Goal: Communication & Community: Answer question/provide support

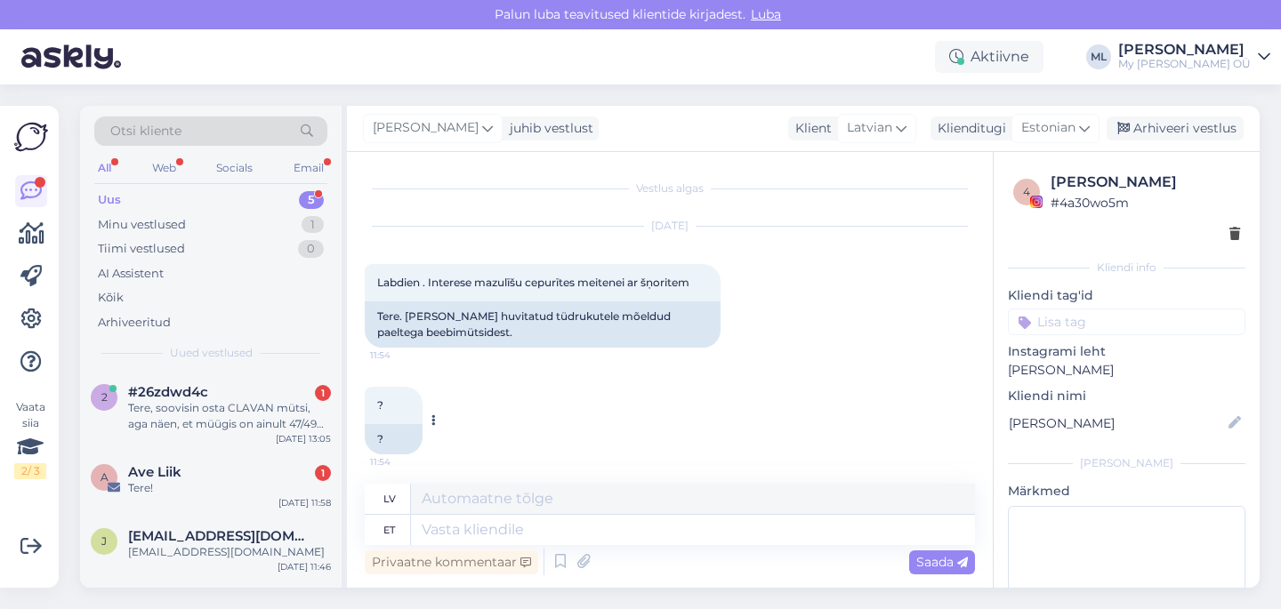
scroll to position [6, 0]
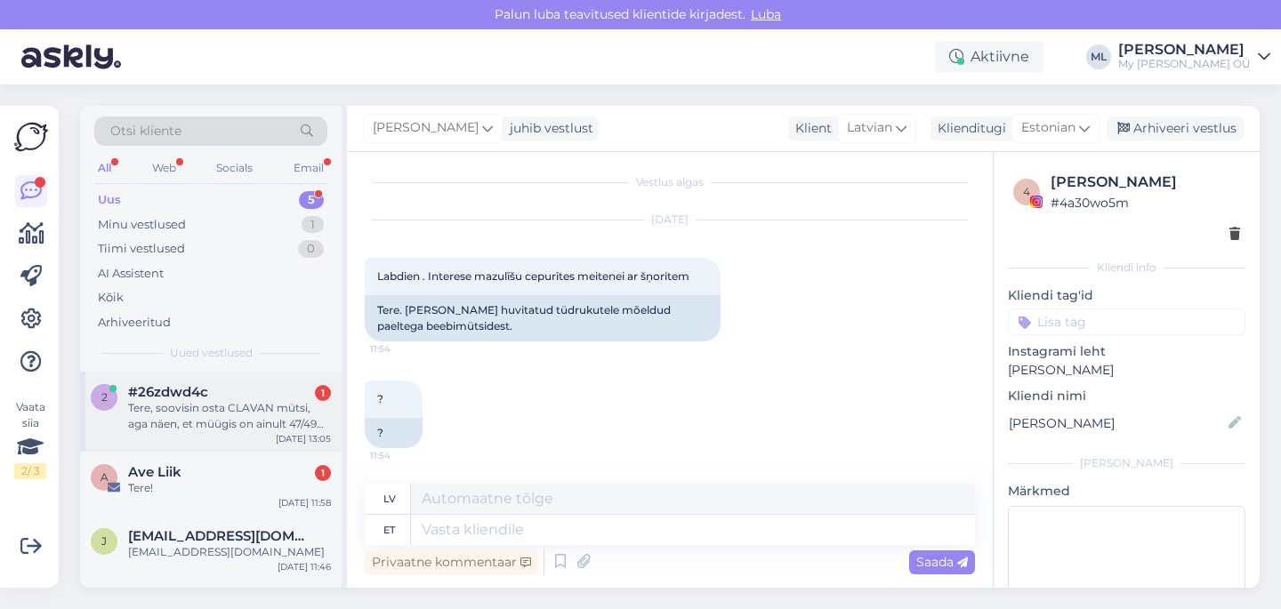
click at [239, 426] on div "Tere, soovisin osta CLAVAN mütsi, aga näen, et müügis on ainult 47/49 suurused …" at bounding box center [229, 416] width 203 height 32
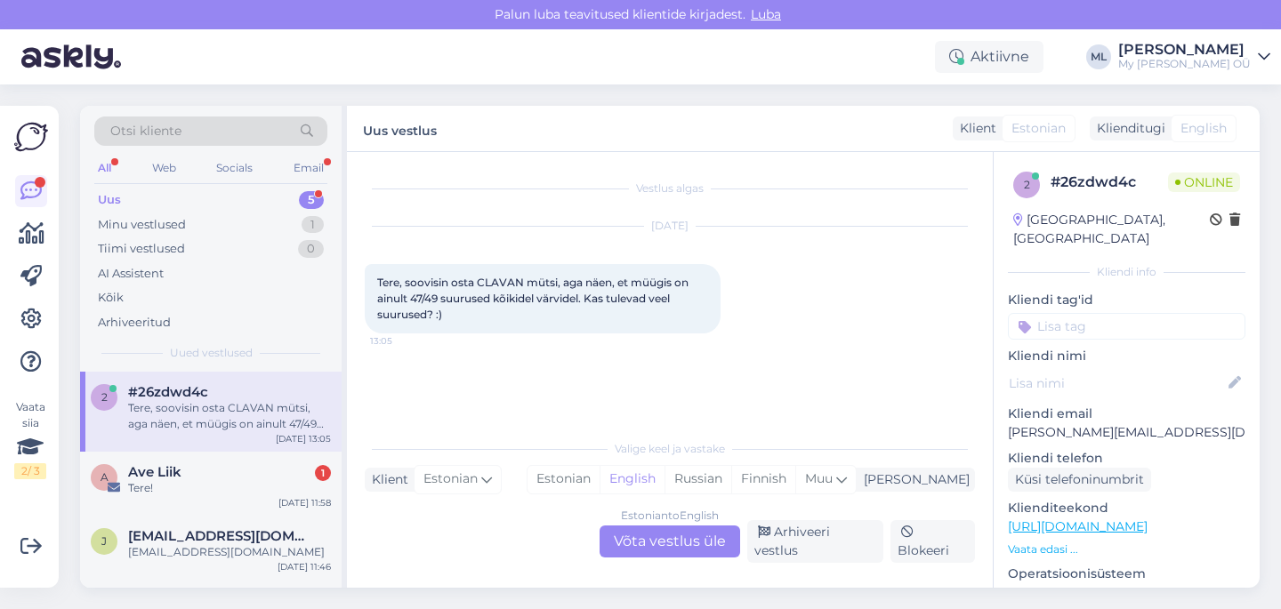
click at [695, 534] on div "Estonian to English Võta vestlus üle" at bounding box center [669, 542] width 141 height 32
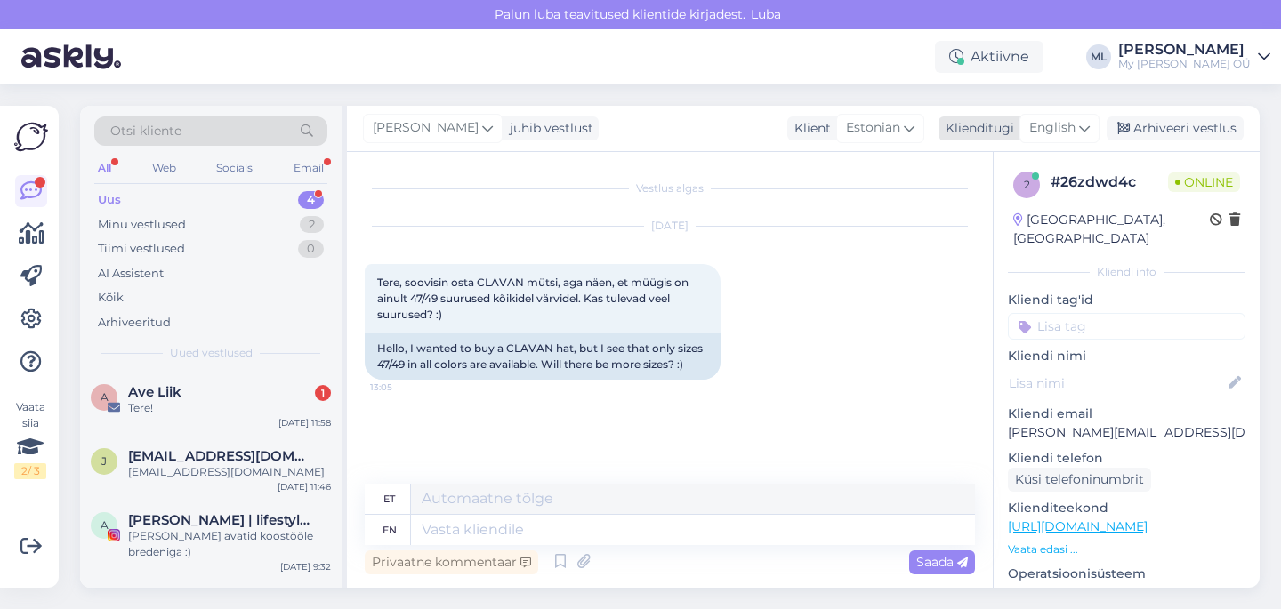
click at [1050, 122] on span "English" at bounding box center [1052, 128] width 46 height 20
click at [986, 216] on link "Estonian" at bounding box center [1019, 207] width 196 height 28
click at [503, 518] on textarea at bounding box center [670, 526] width 610 height 37
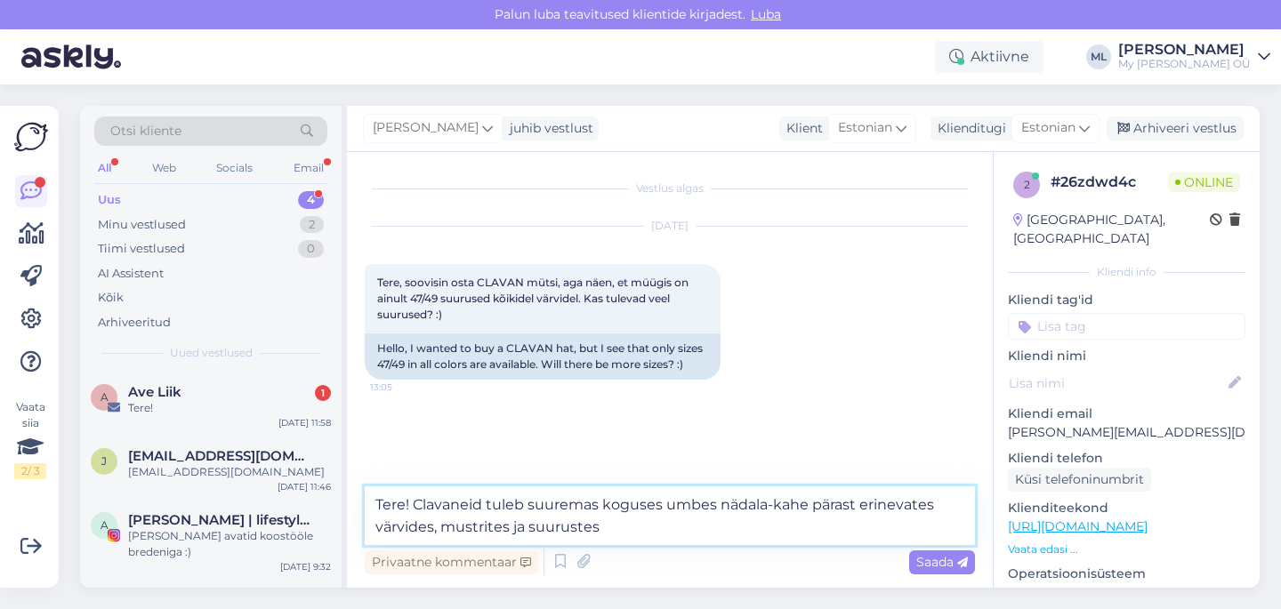
click at [647, 527] on textarea "Tere! Clavaneid tuleb suuremas koguses umbes nädala-kahe pärast erinevates värv…" at bounding box center [670, 516] width 610 height 59
type textarea "Tere! Clavaneid tuleb suuremas koguses umbes nädala-kahe pärast erinevates värv…"
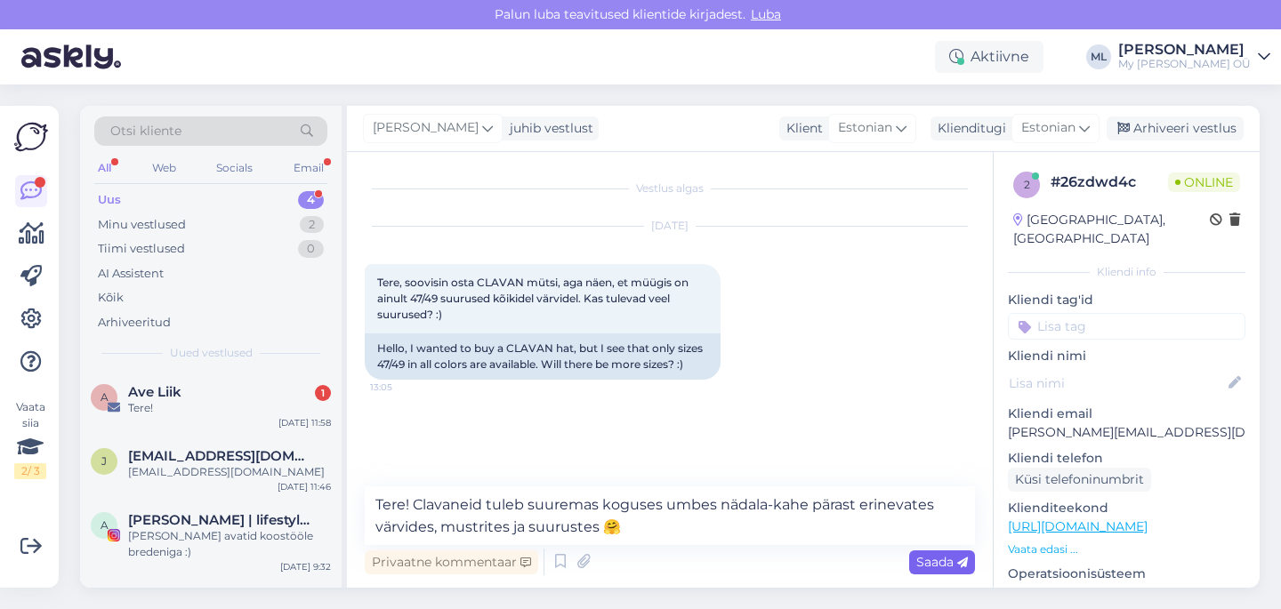
click at [937, 561] on span "Saada" at bounding box center [942, 562] width 52 height 16
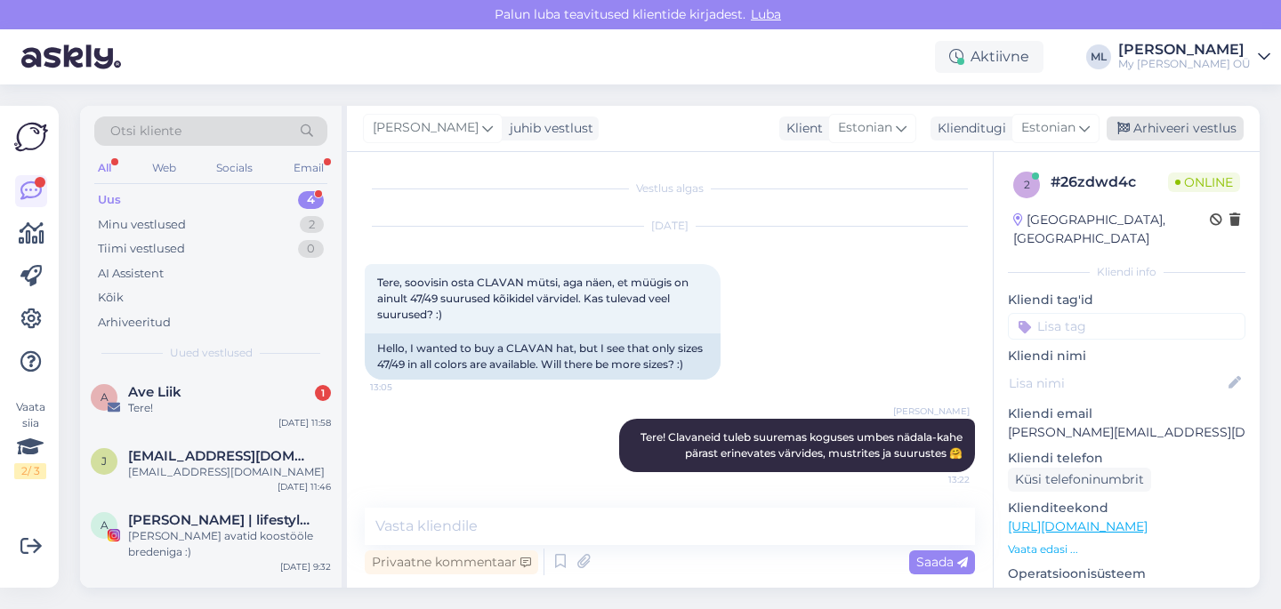
click at [1160, 122] on div "Arhiveeri vestlus" at bounding box center [1174, 129] width 137 height 24
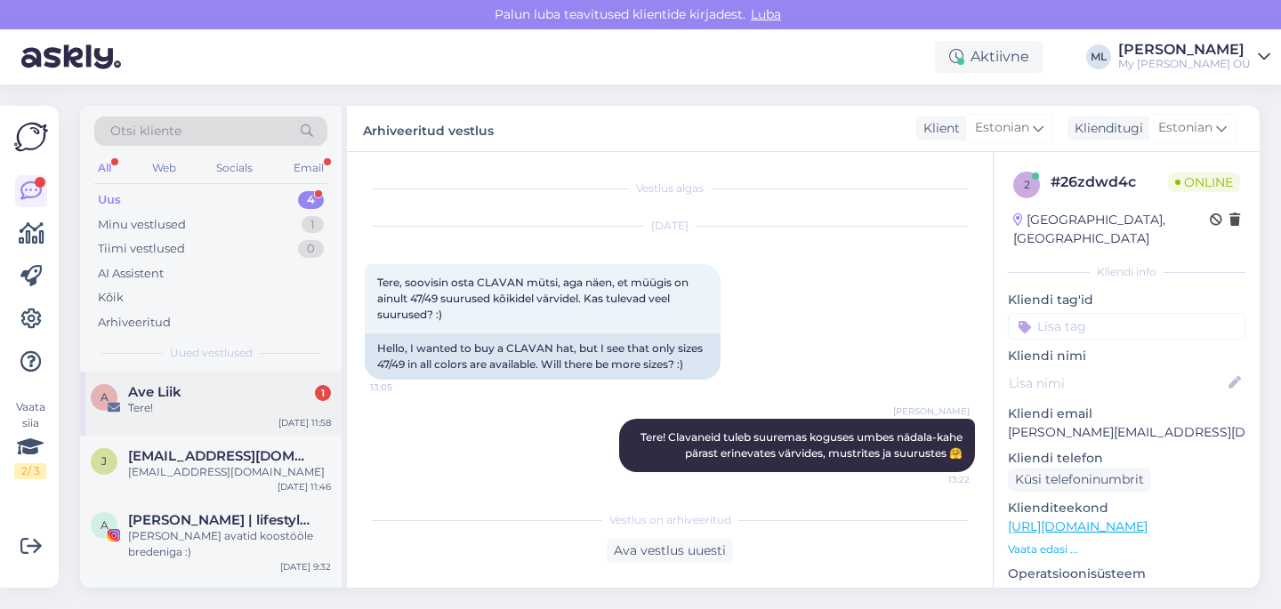
click at [170, 406] on div "Tere!" at bounding box center [229, 408] width 203 height 16
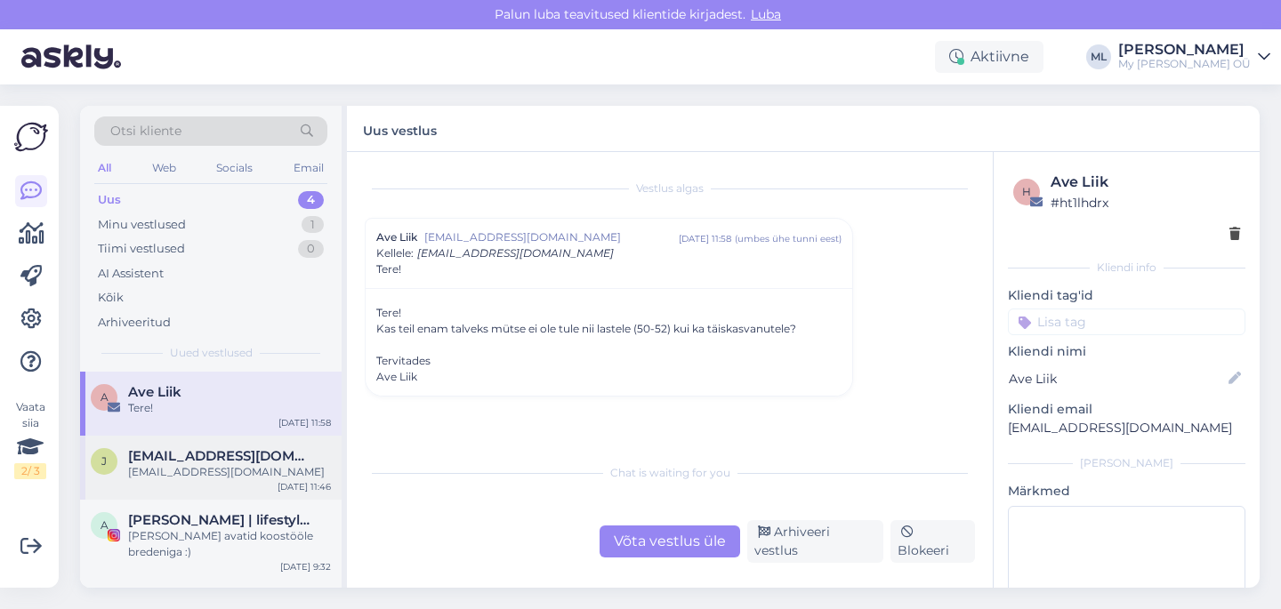
click at [269, 453] on span "[EMAIL_ADDRESS][DOMAIN_NAME]" at bounding box center [220, 456] width 185 height 16
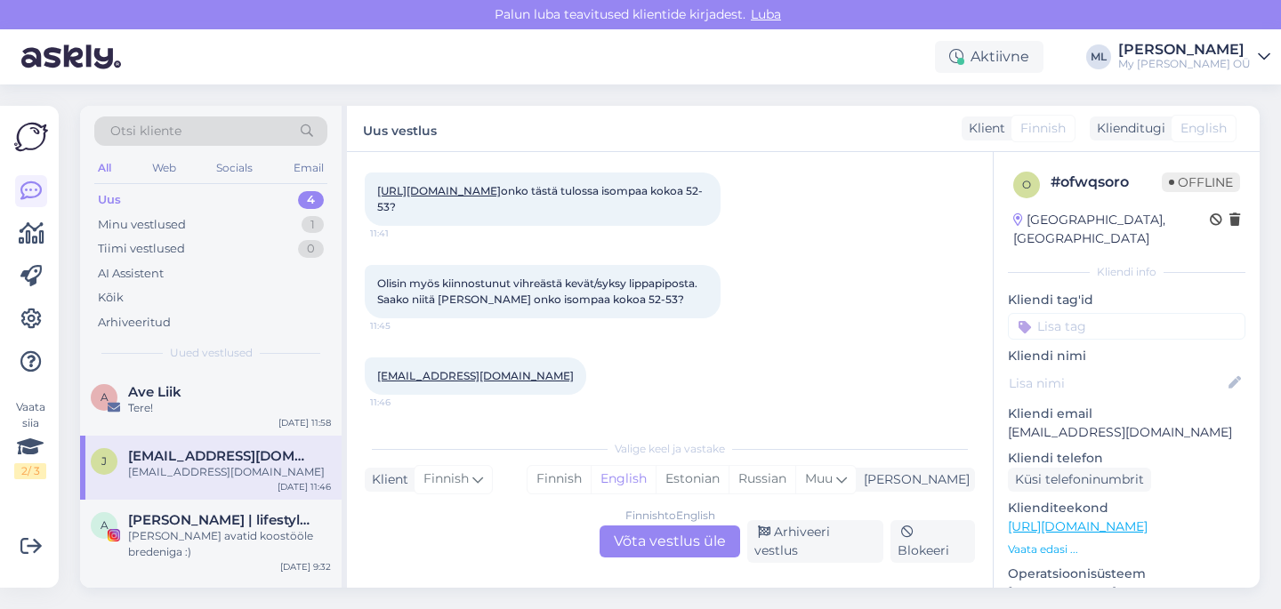
click at [501, 197] on link "[URL][DOMAIN_NAME]" at bounding box center [439, 190] width 124 height 13
click at [666, 542] on div "Finnish to English Võta vestlus üle" at bounding box center [669, 542] width 141 height 32
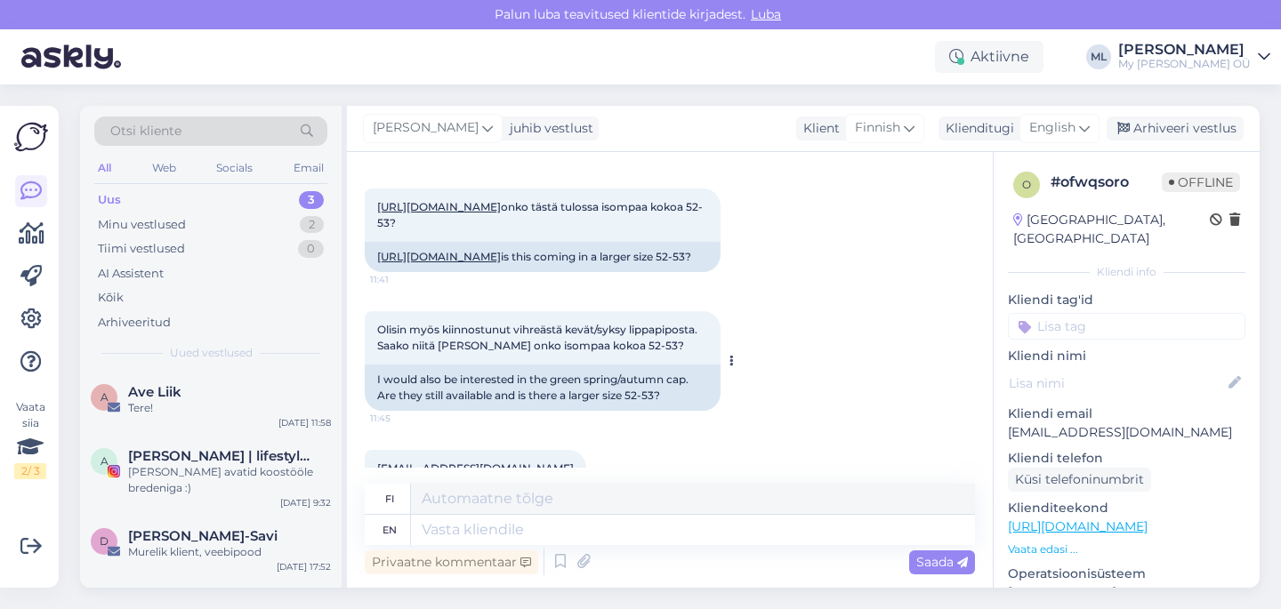
scroll to position [64, 0]
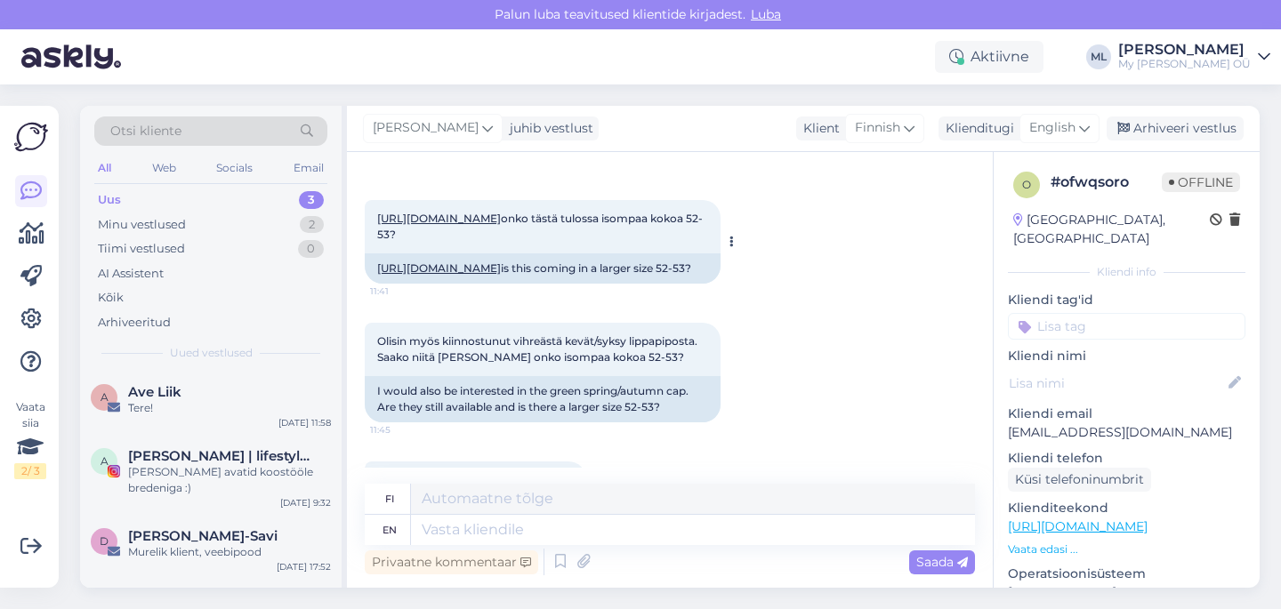
click at [501, 275] on link "[URL][DOMAIN_NAME]" at bounding box center [439, 267] width 124 height 13
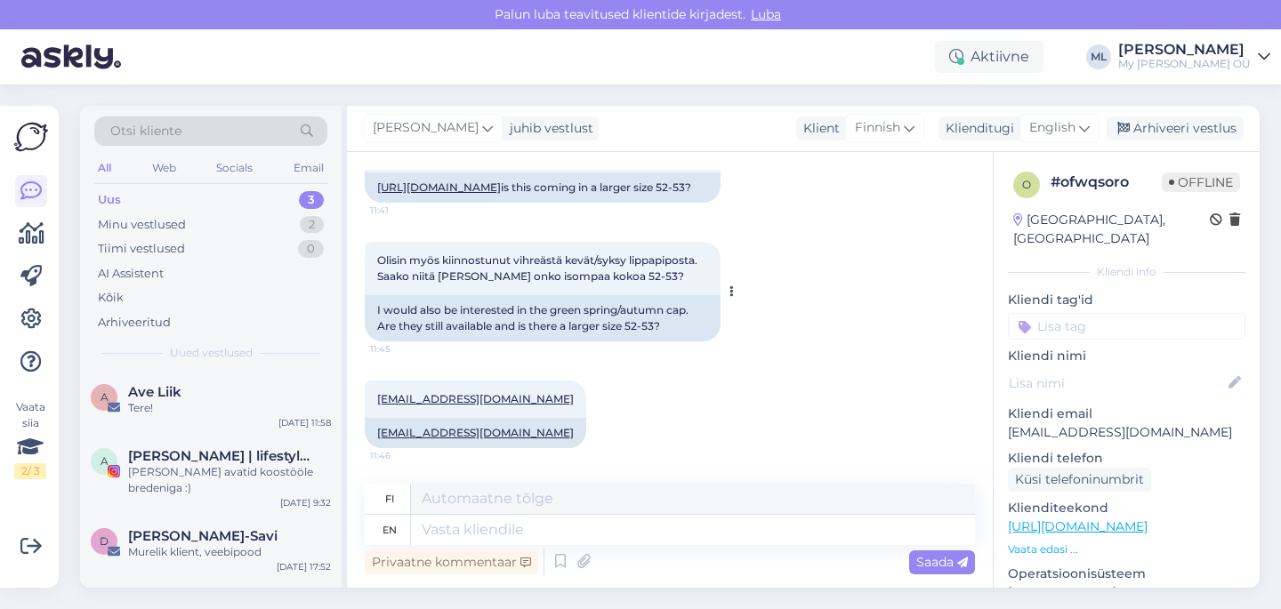
scroll to position [193, 0]
click at [211, 393] on div "Ave Liik" at bounding box center [229, 392] width 203 height 16
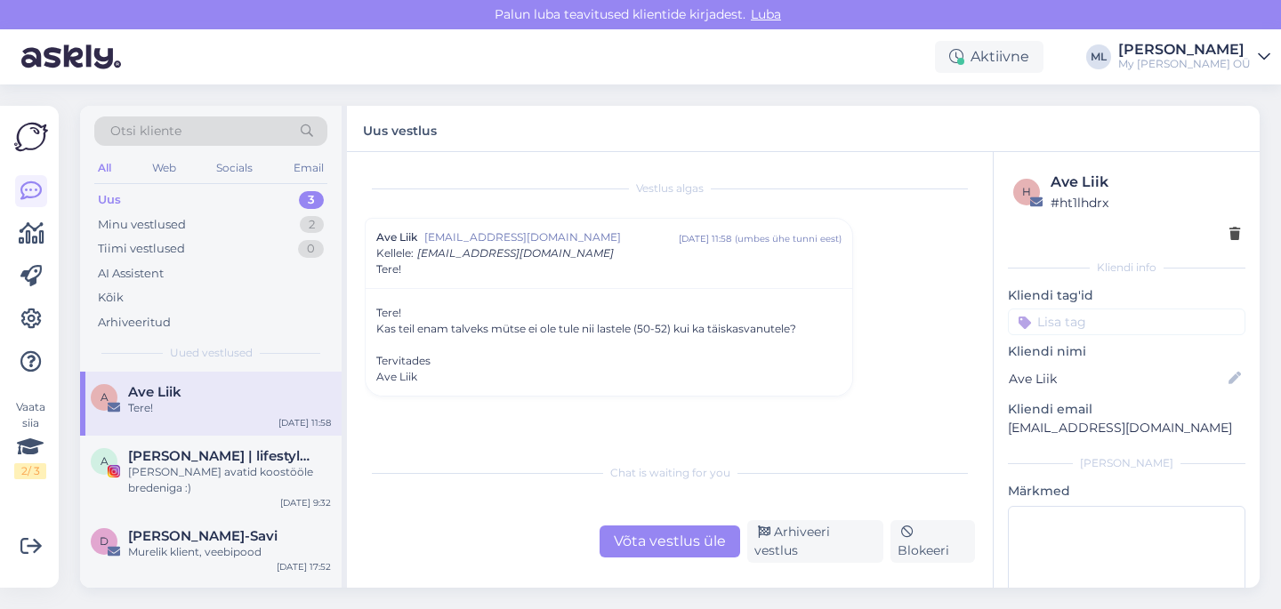
click at [688, 553] on div "Võta vestlus üle" at bounding box center [669, 542] width 141 height 32
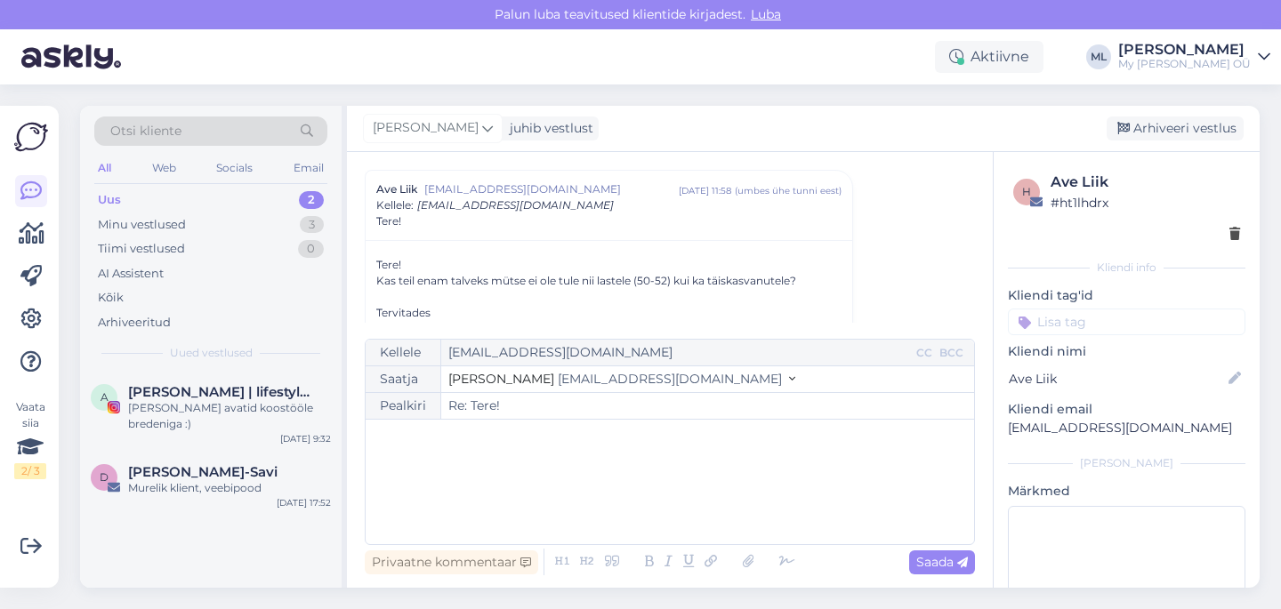
click at [530, 398] on input "Re: Tere!" at bounding box center [707, 406] width 533 height 26
click at [558, 385] on span "[EMAIL_ADDRESS][DOMAIN_NAME]" at bounding box center [670, 379] width 224 height 16
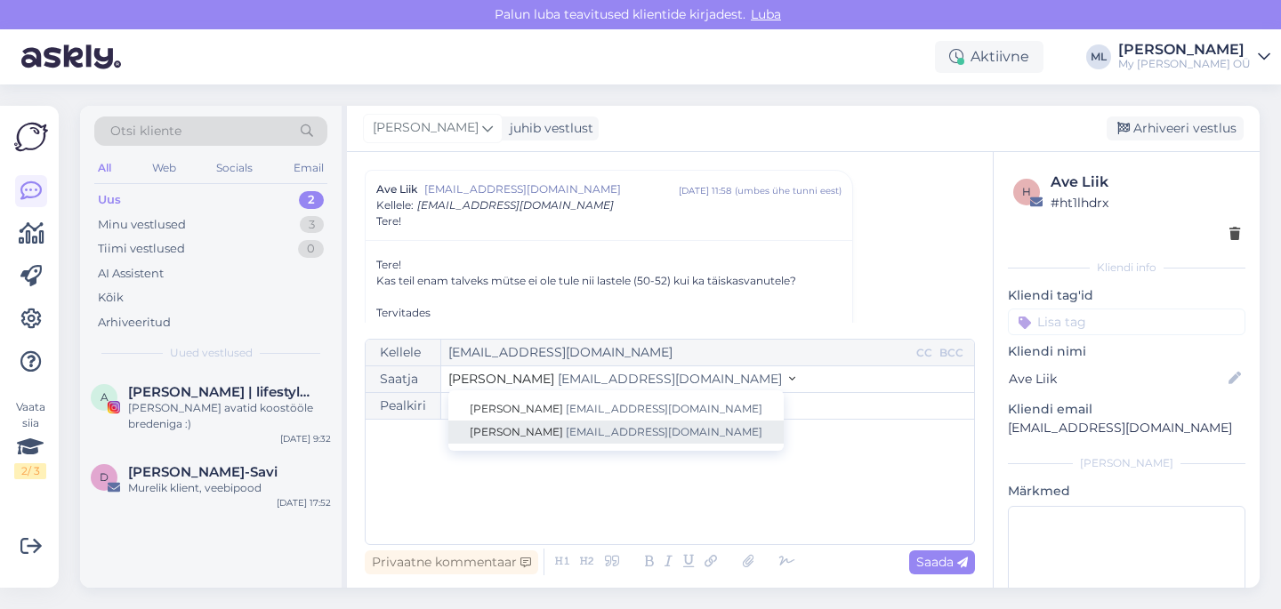
click at [566, 426] on span "[EMAIL_ADDRESS][DOMAIN_NAME]" at bounding box center [664, 431] width 197 height 13
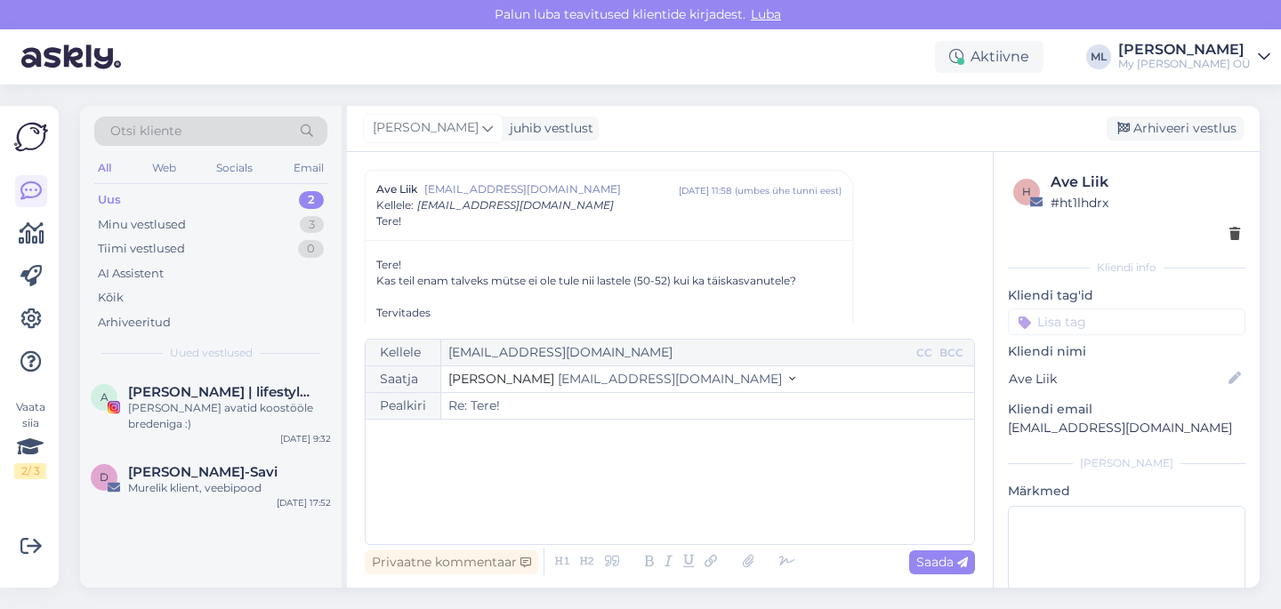
click at [427, 472] on div "﻿" at bounding box center [669, 482] width 591 height 107
click at [566, 380] on span "[EMAIL_ADDRESS][DOMAIN_NAME]" at bounding box center [670, 379] width 224 height 16
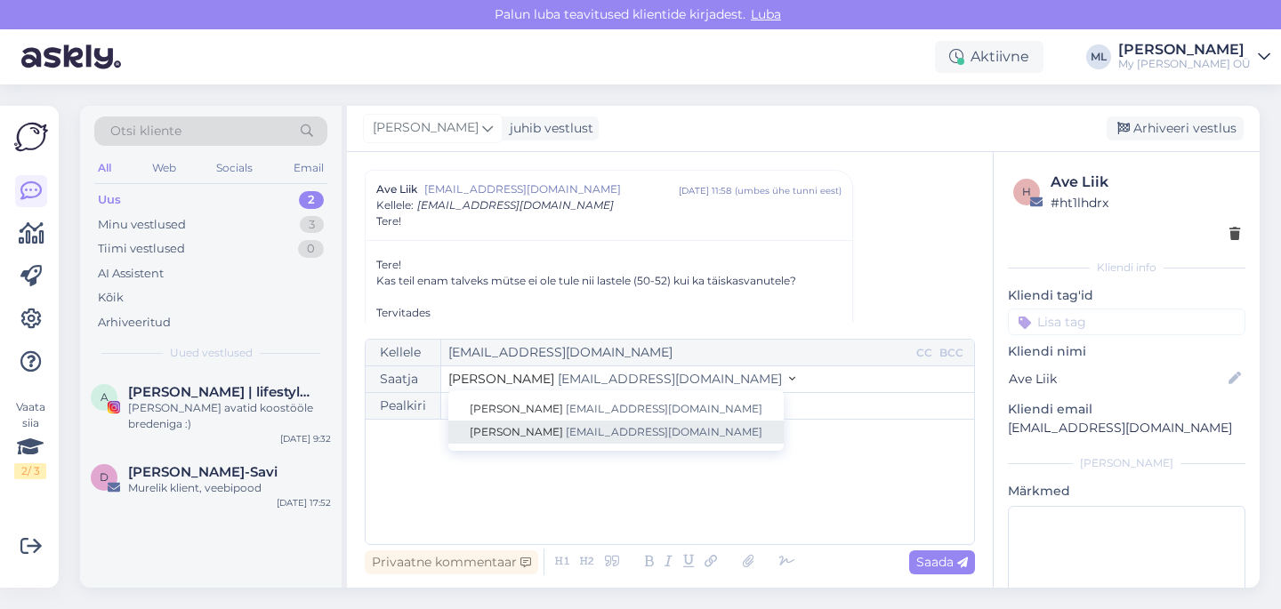
click at [566, 437] on span "[EMAIL_ADDRESS][DOMAIN_NAME]" at bounding box center [664, 431] width 197 height 13
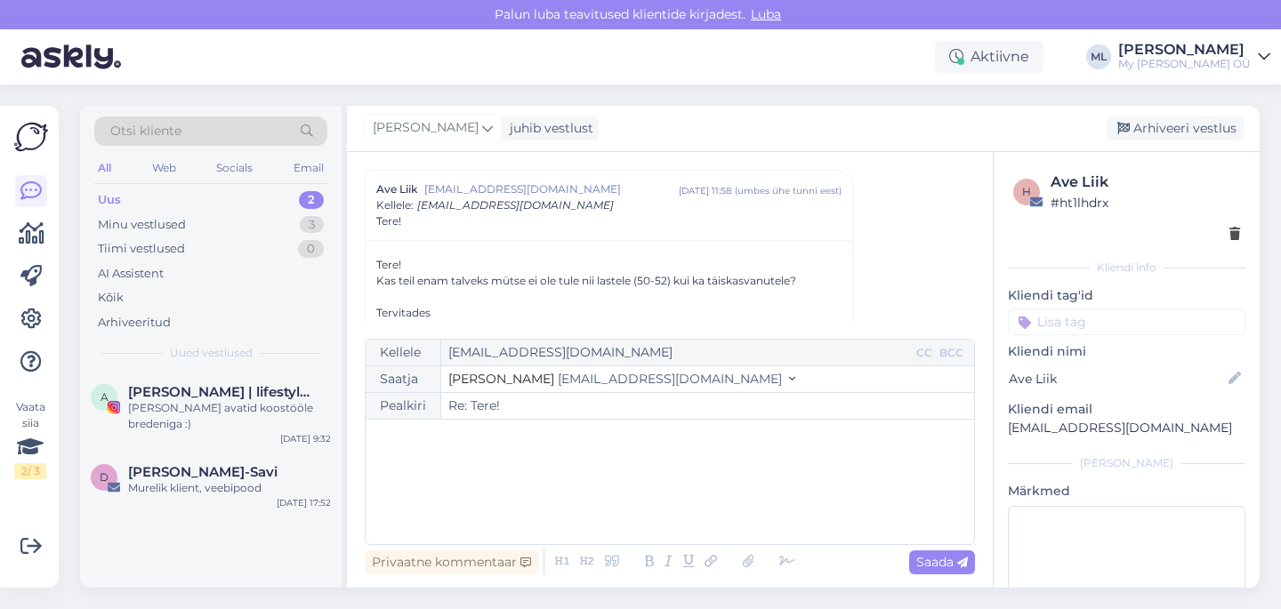
click at [443, 477] on div "﻿" at bounding box center [669, 482] width 591 height 107
click at [437, 506] on div "﻿" at bounding box center [669, 482] width 591 height 107
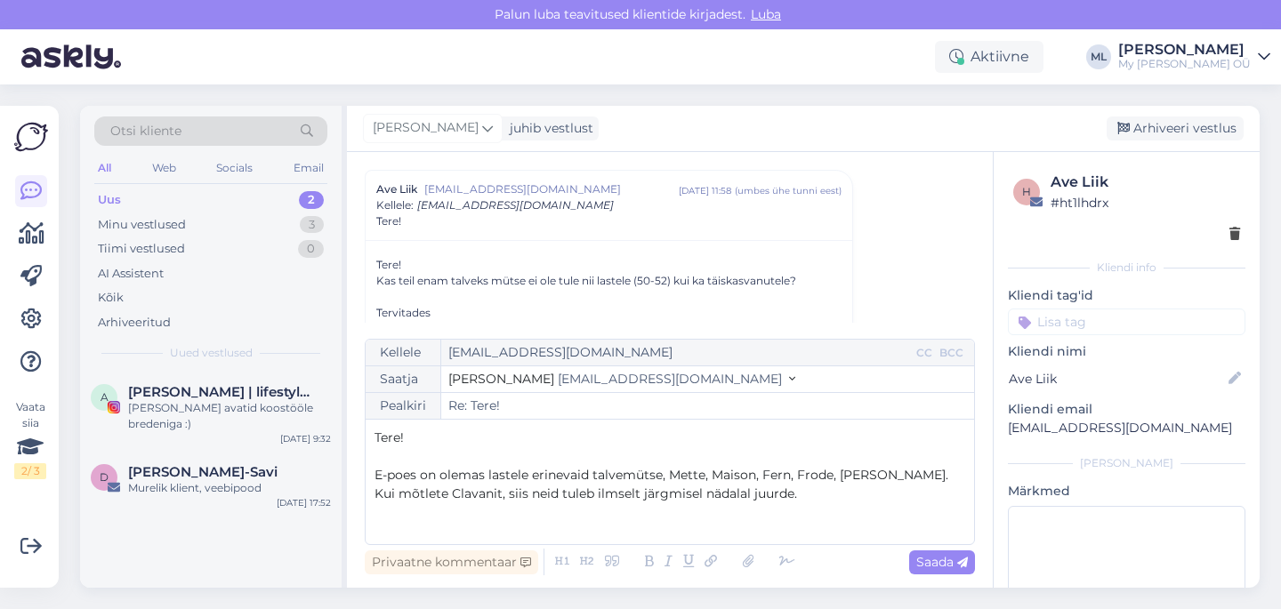
click at [881, 478] on span "E-poes on olemas lastele erinevaid talvemütse, Mette, Maison, Fern, Frode, [PER…" at bounding box center [662, 484] width 577 height 35
click at [669, 478] on span "E-poes on olemas lastele erinevaid talvemütse, Mette, Maison, Fern, Frode, [PER…" at bounding box center [662, 484] width 577 height 35
click at [592, 474] on span "E-poes on olemas lastele erinevaid talvemütse,Mette, Maison, Fern, Frode, [PERS…" at bounding box center [661, 484] width 574 height 35
click at [663, 479] on span "E-poes on olemas lastele erinevaid talvemütse,Mette, Maison, Fern, Frode, [PERS…" at bounding box center [661, 484] width 574 height 35
click at [666, 477] on span "E-poes on olemas lastele erinevaid talvemütse,Mette, Maison, Fern, Frode, [PERS…" at bounding box center [661, 484] width 574 height 35
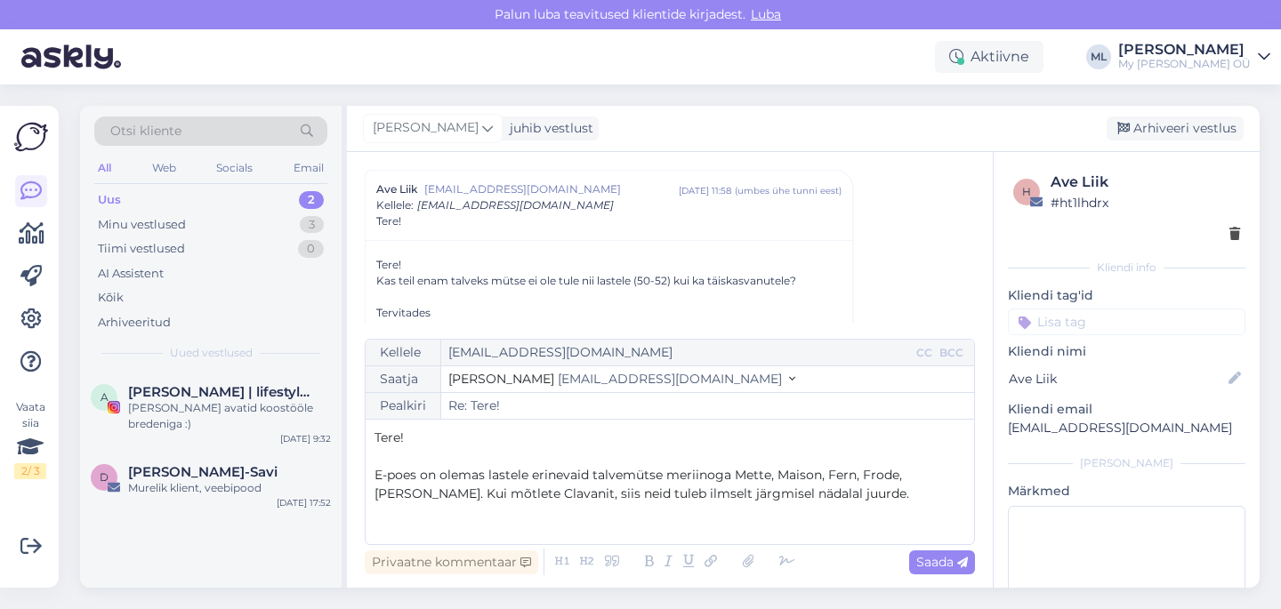
click at [771, 495] on span "E-poes on olemas lastele erinevaid talvemütse meriinoga Mette, Maison, Fern, Fr…" at bounding box center [641, 484] width 535 height 35
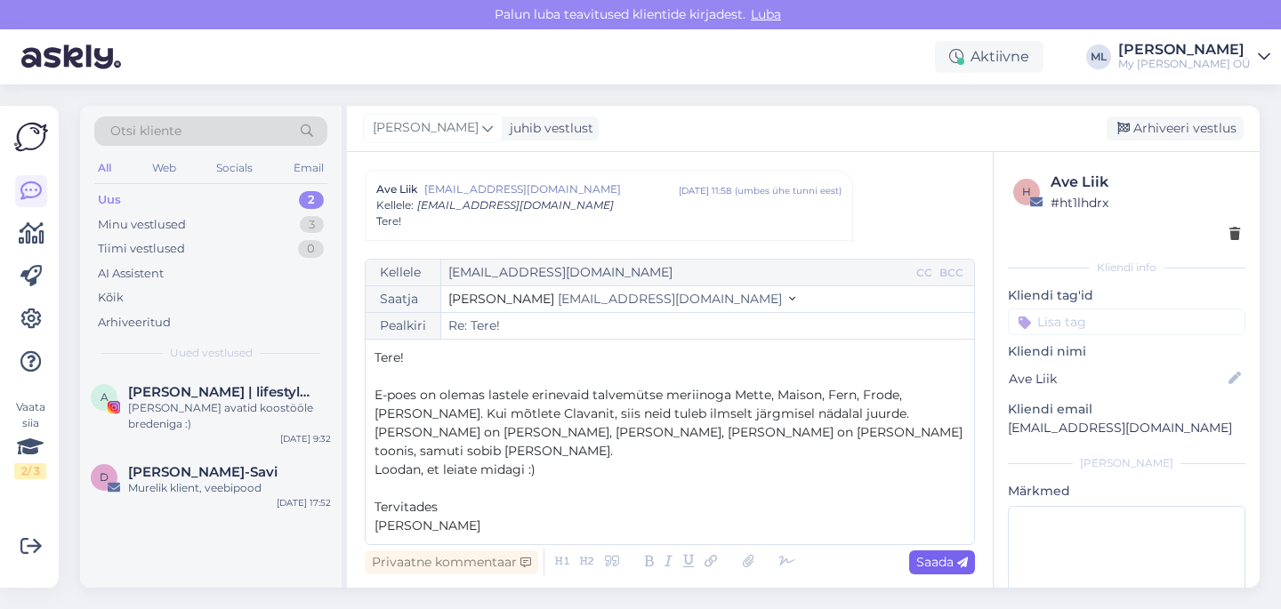
click at [948, 565] on span "Saada" at bounding box center [942, 562] width 52 height 16
type input "Re: Tere!"
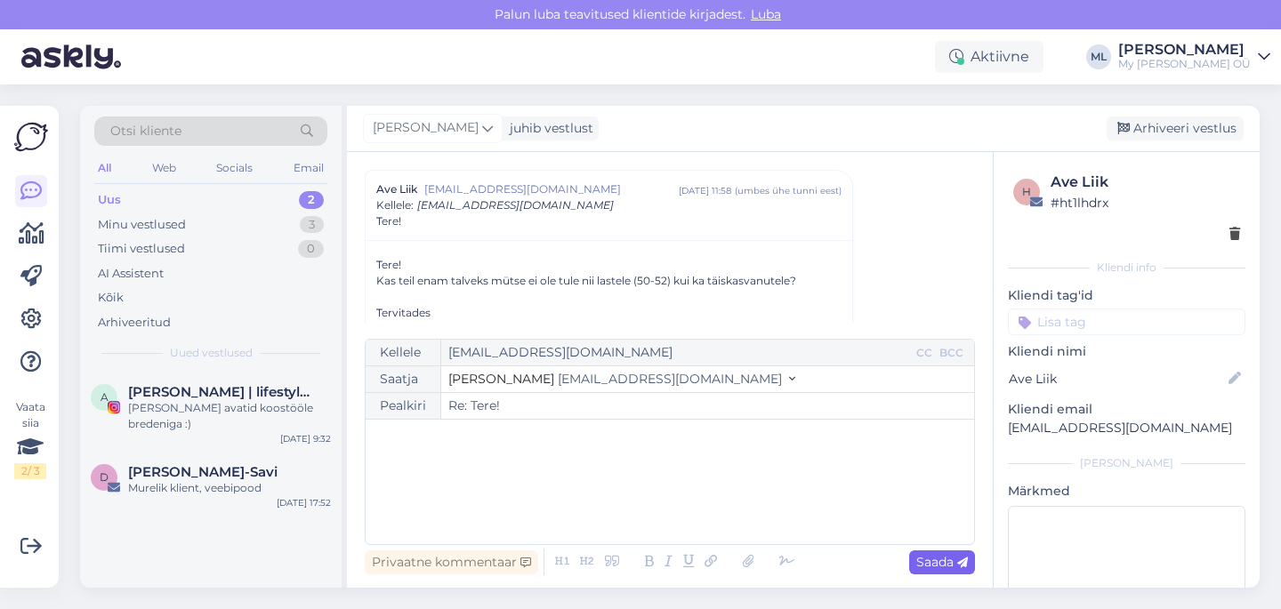
scroll to position [223, 0]
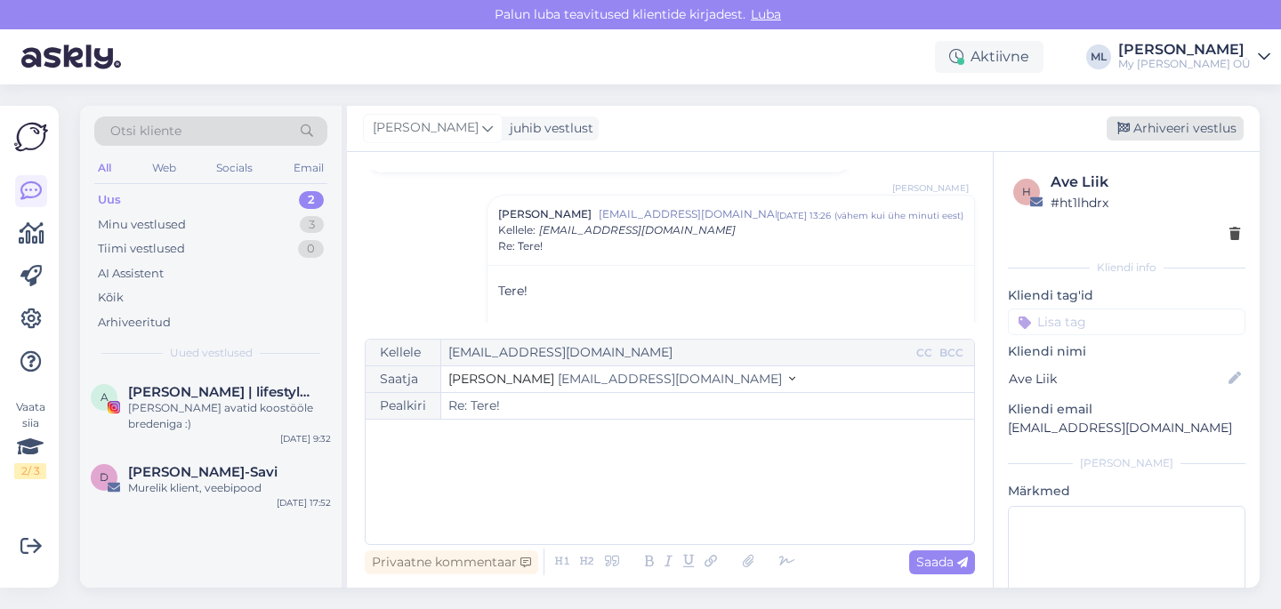
click at [1177, 132] on div "Arhiveeri vestlus" at bounding box center [1174, 129] width 137 height 24
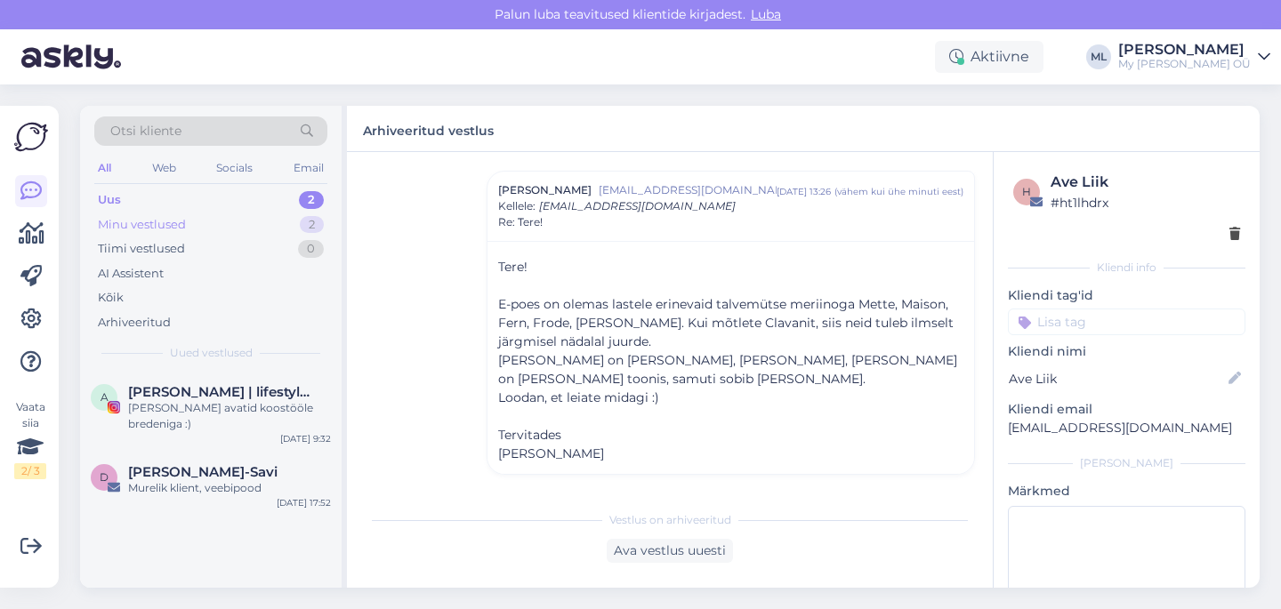
click at [146, 219] on div "Minu vestlused" at bounding box center [142, 225] width 88 height 18
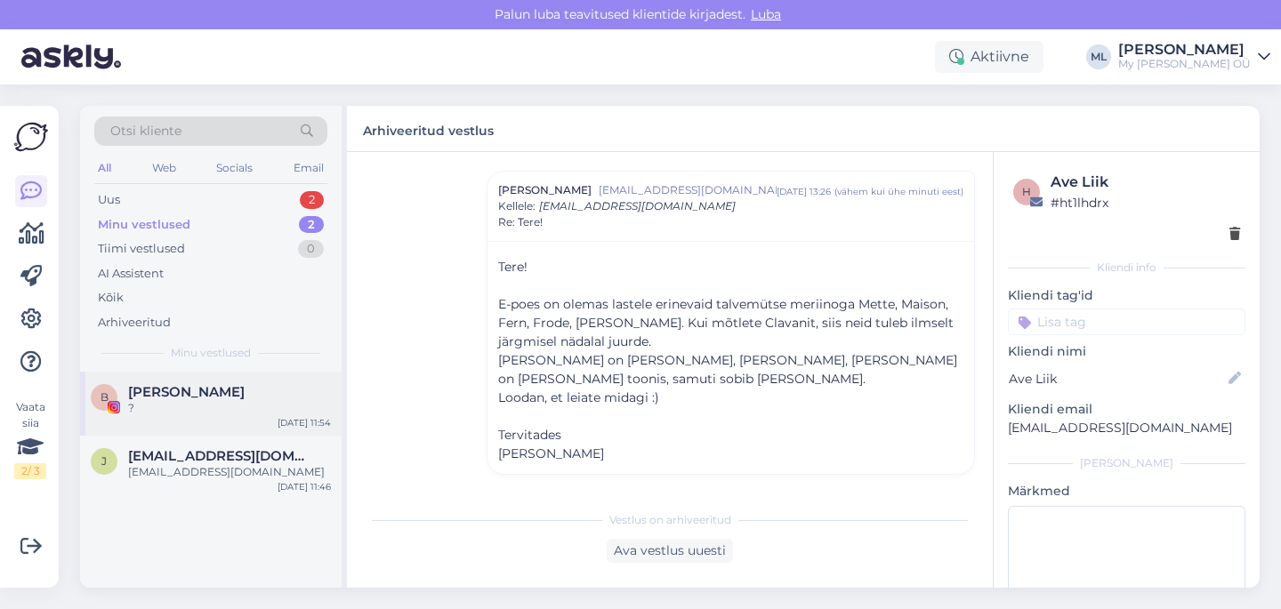
click at [163, 398] on span "[PERSON_NAME]" at bounding box center [186, 392] width 117 height 16
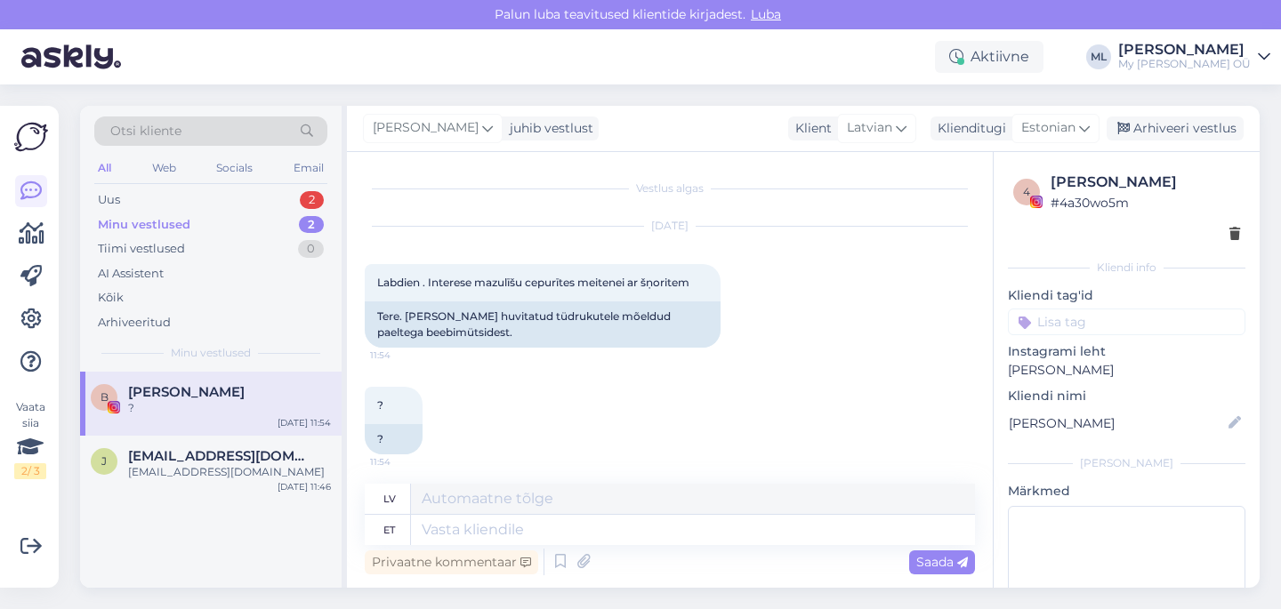
scroll to position [6, 0]
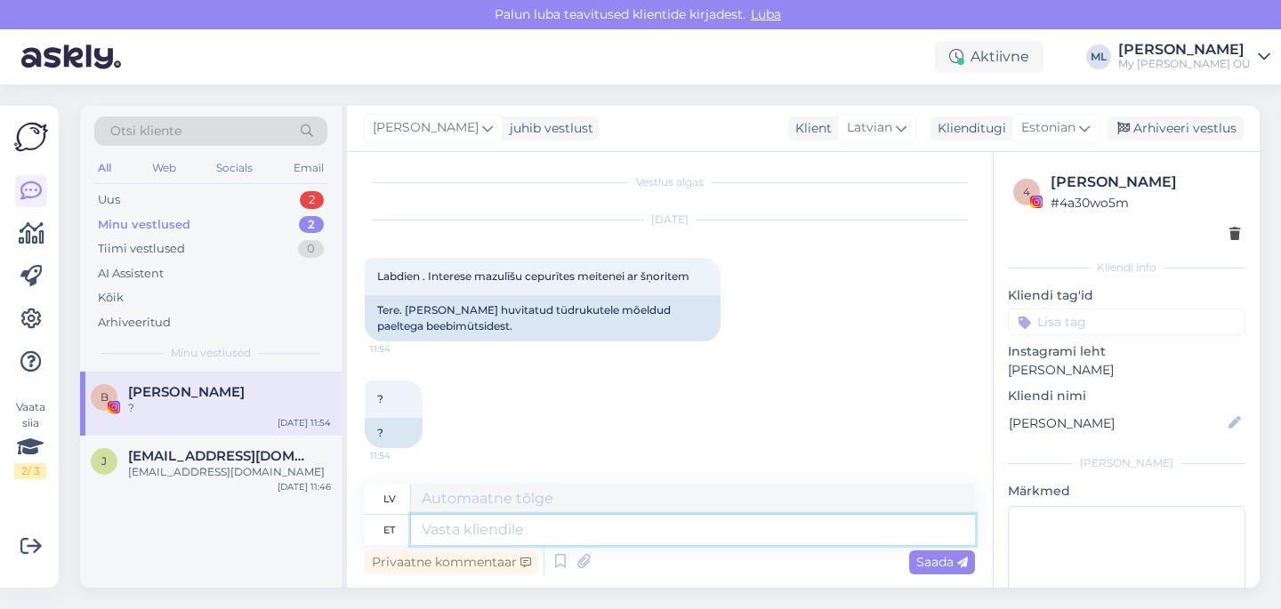
click at [572, 538] on textarea at bounding box center [693, 530] width 564 height 30
type textarea "t"
type textarea "Tere!"
type textarea "Sveiki!"
type textarea "Tere! Hetkel o"
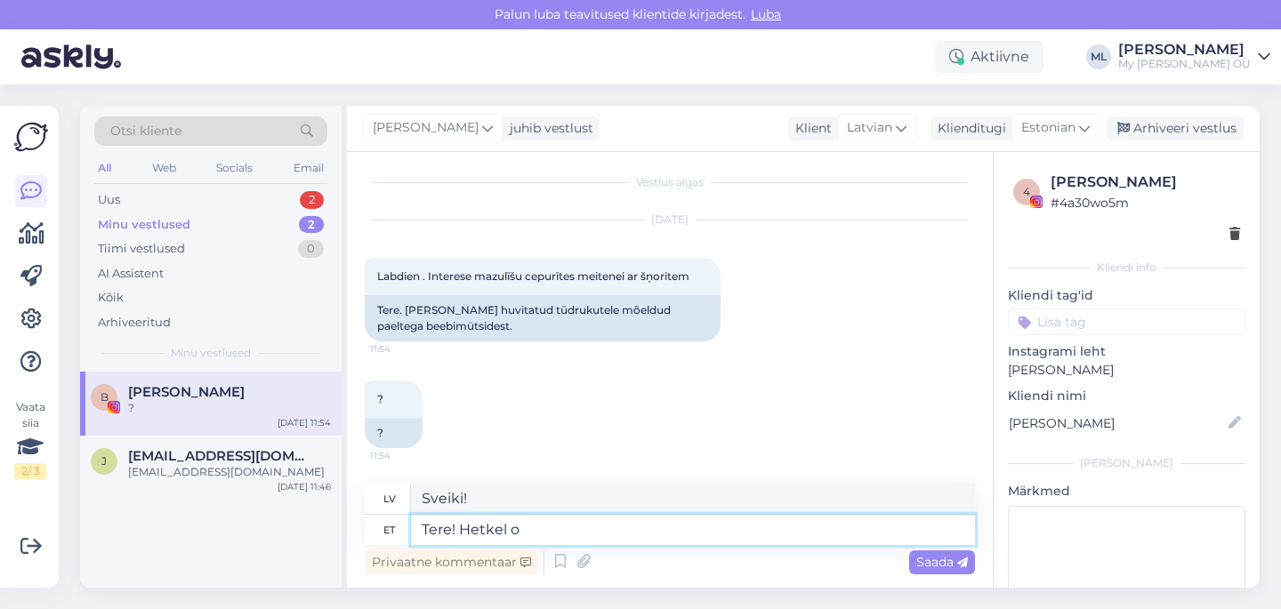
type textarea "Sveiki! Pašlaik"
type textarea "Tere! Hetkel on"
type textarea "Sveiki! Pašlaik ir"
type textarea "Tere! Hetkel on [GEOGRAPHIC_DATA] o"
type textarea "Sveiki! Pašlaik noliktavā"
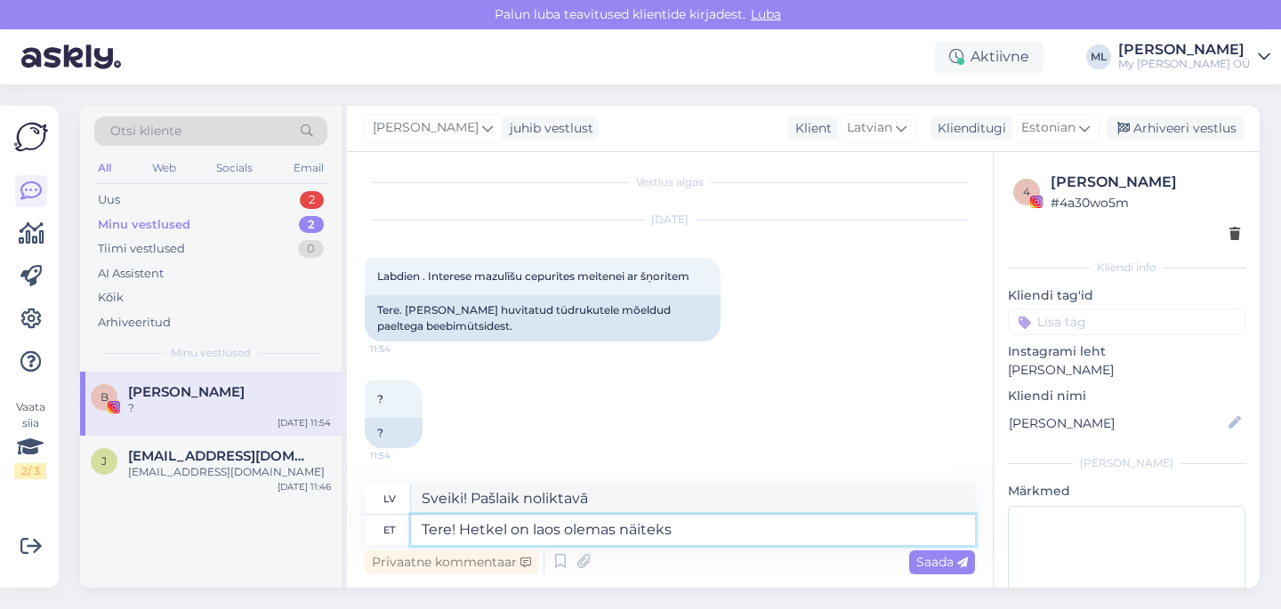
type textarea "Tere! Hetkel on laos olemas näiteks"
type textarea "Sveiki! Mums pašlaik noliktavā ir, piemēram:"
paste textarea "[URL][DOMAIN_NAME]"
type textarea "Tere! Hetkel on laos olemas näiteks [URL][DOMAIN_NAME]"
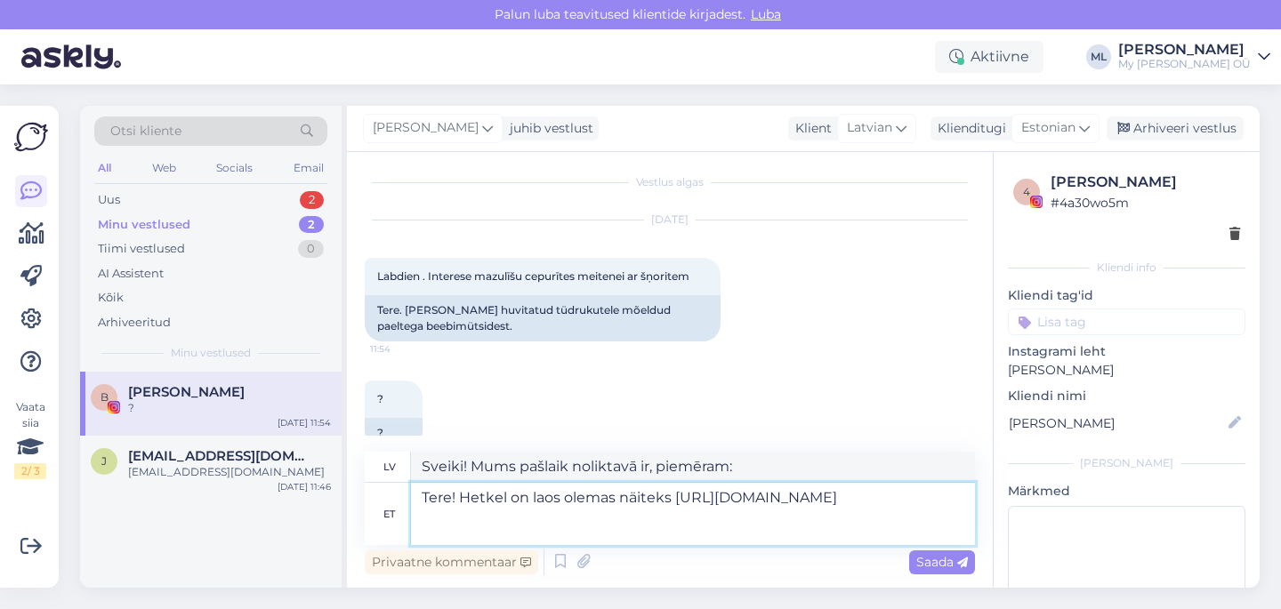
type textarea "Sveiki! Pašlaik ir noliktavā, piemēram, [URL][DOMAIN_NAME]"
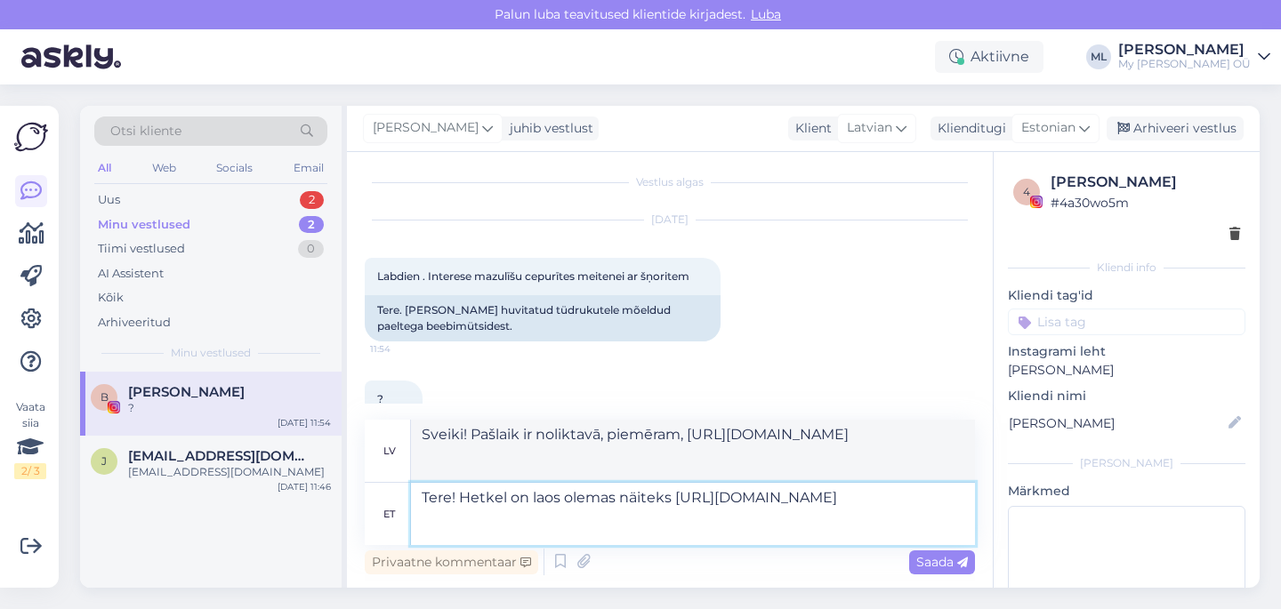
click at [672, 491] on textarea "Tere! Hetkel on laos olemas näiteks [URL][DOMAIN_NAME]" at bounding box center [693, 514] width 564 height 62
type textarea "Tere! Hetkel on laos olemas näiteks meriinovoodriga [URL][DOMAIN_NAME]"
type textarea "Sveiki! Mums pašlaik noliktavā ir, piemēram, merino odere [URL][DOMAIN_NAME]"
type textarea "Tere! Hetkel on laos olemas näiteks meriinovoodriga paeltega müts Gea. [URL][DO…"
type textarea "Sveiki! Mums pašlaik noliktavā ir, piemēram, ar merino oderējumu un lentītēm ro…"
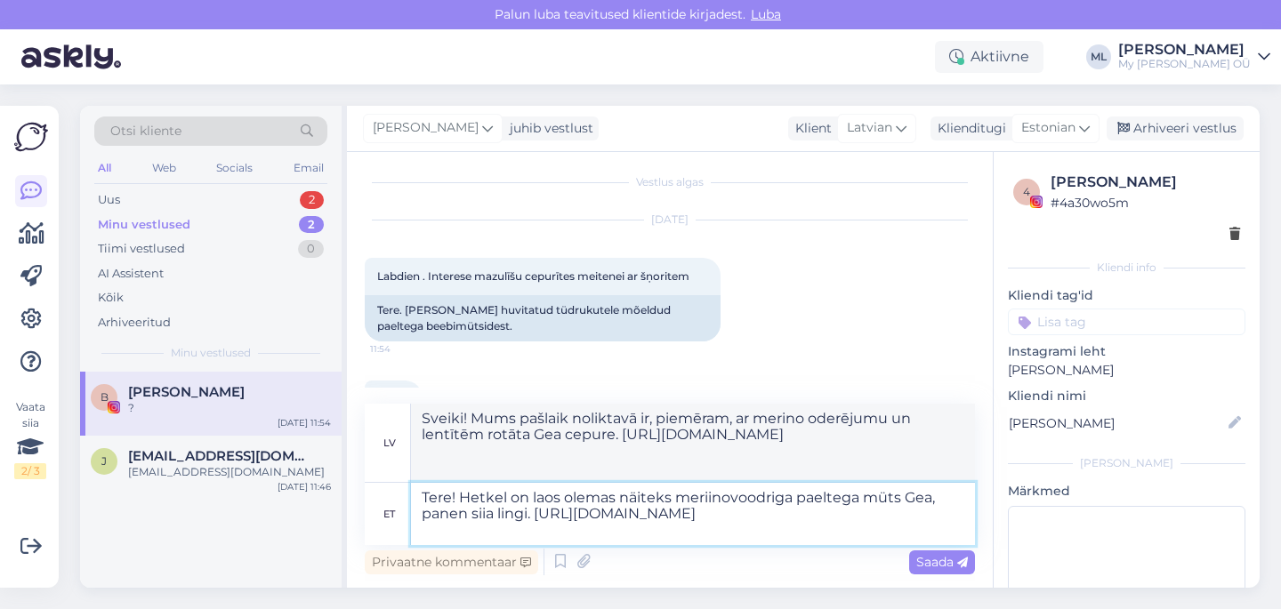
type textarea "Tere! Hetkel on laos olemas näiteks meriinovoodriga paeltega müts Gea, panen si…"
type textarea "Sveiki! Mums pašlaik noliktavā ir, piemēram, ar merino oderi un lentītēm apvilk…"
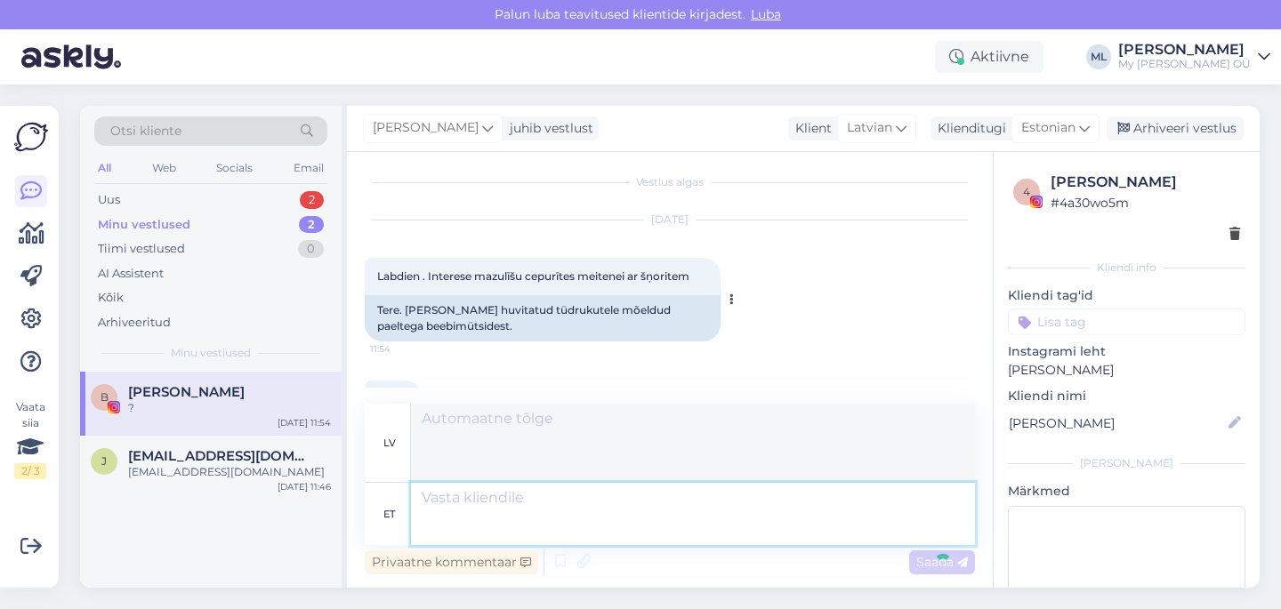
scroll to position [241, 0]
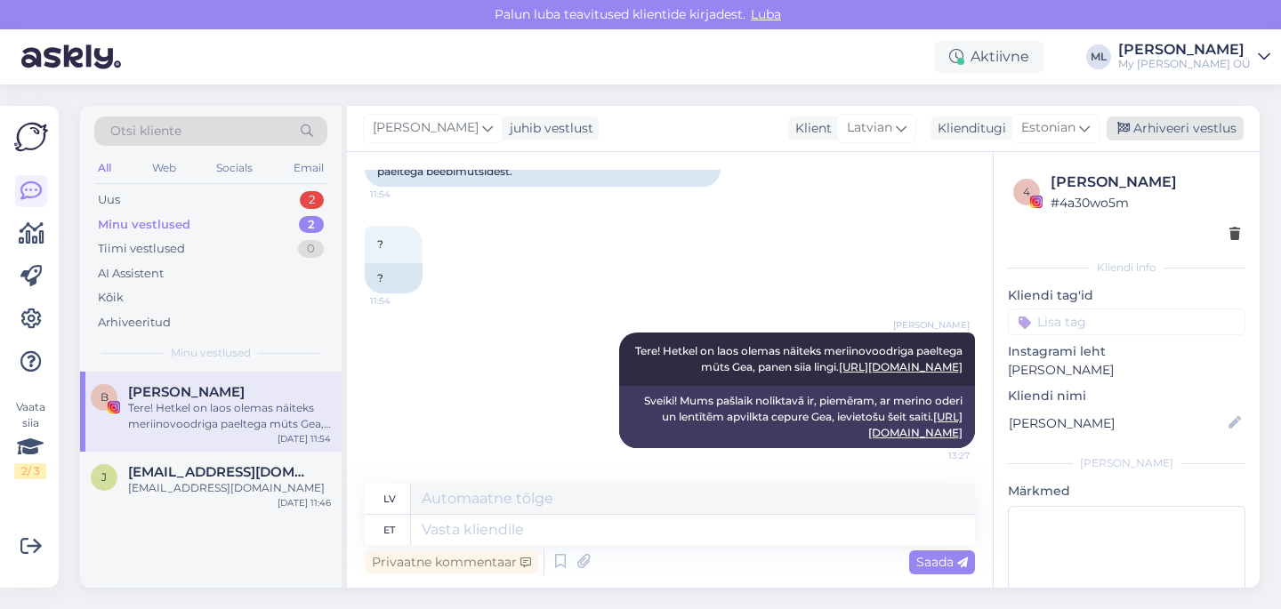
click at [1143, 133] on div "Arhiveeri vestlus" at bounding box center [1174, 129] width 137 height 24
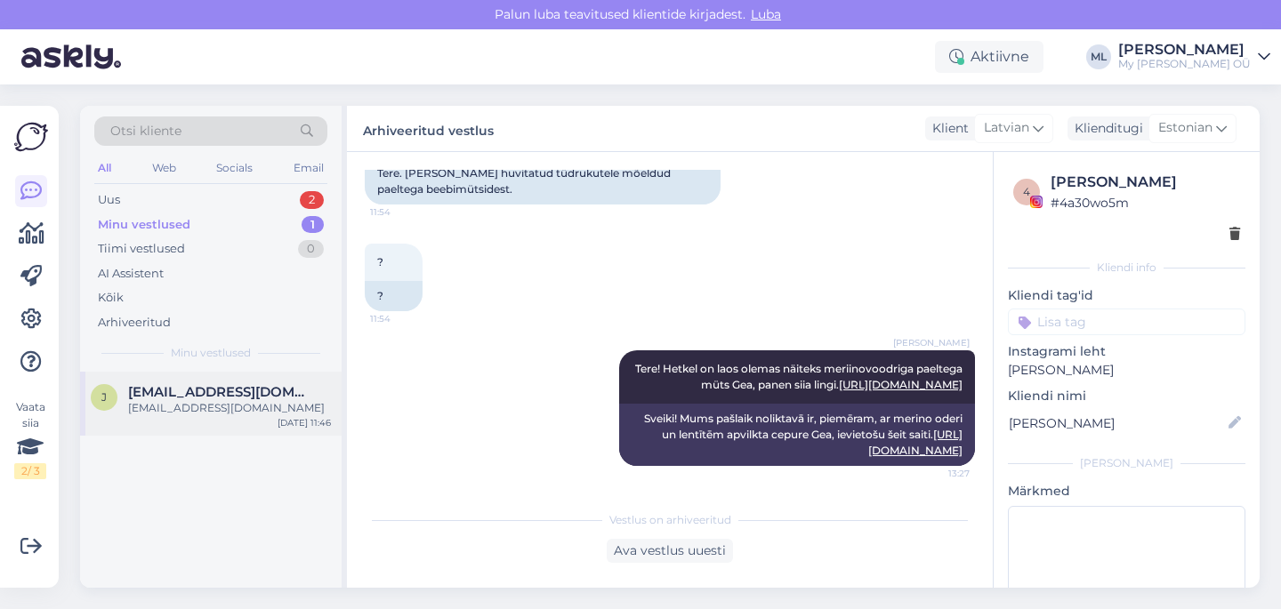
click at [191, 402] on div "[EMAIL_ADDRESS][DOMAIN_NAME]" at bounding box center [229, 408] width 203 height 16
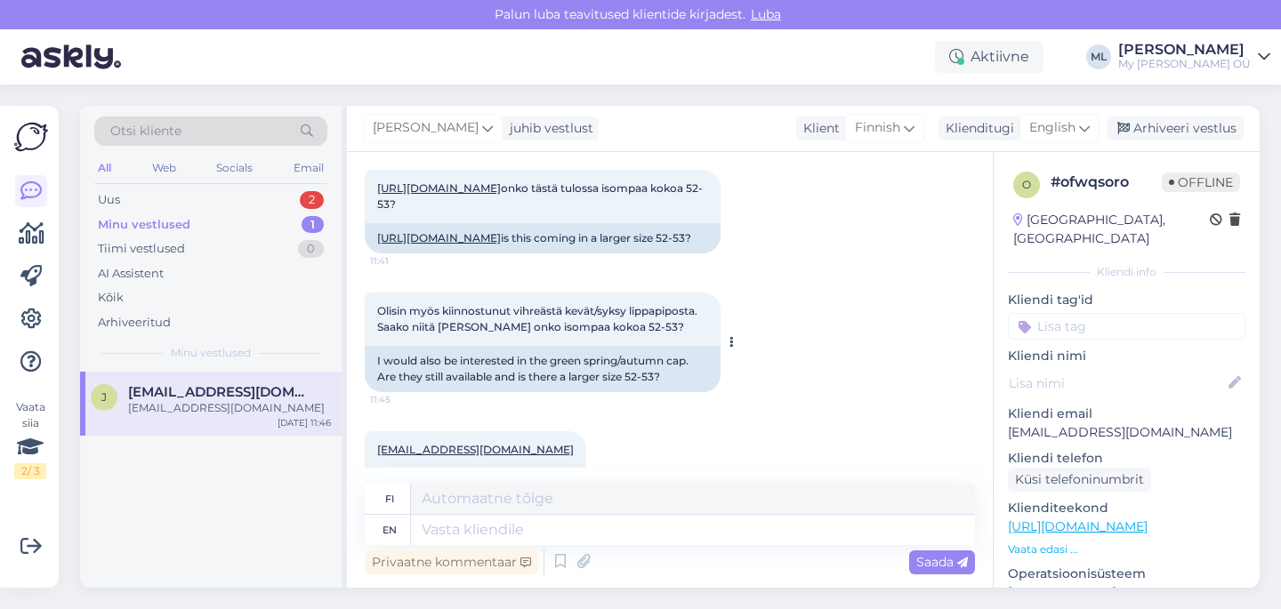
scroll to position [94, 0]
click at [1064, 117] on div "English" at bounding box center [1059, 128] width 80 height 28
type input "est"
click at [1007, 205] on link "Estonian" at bounding box center [1019, 207] width 196 height 28
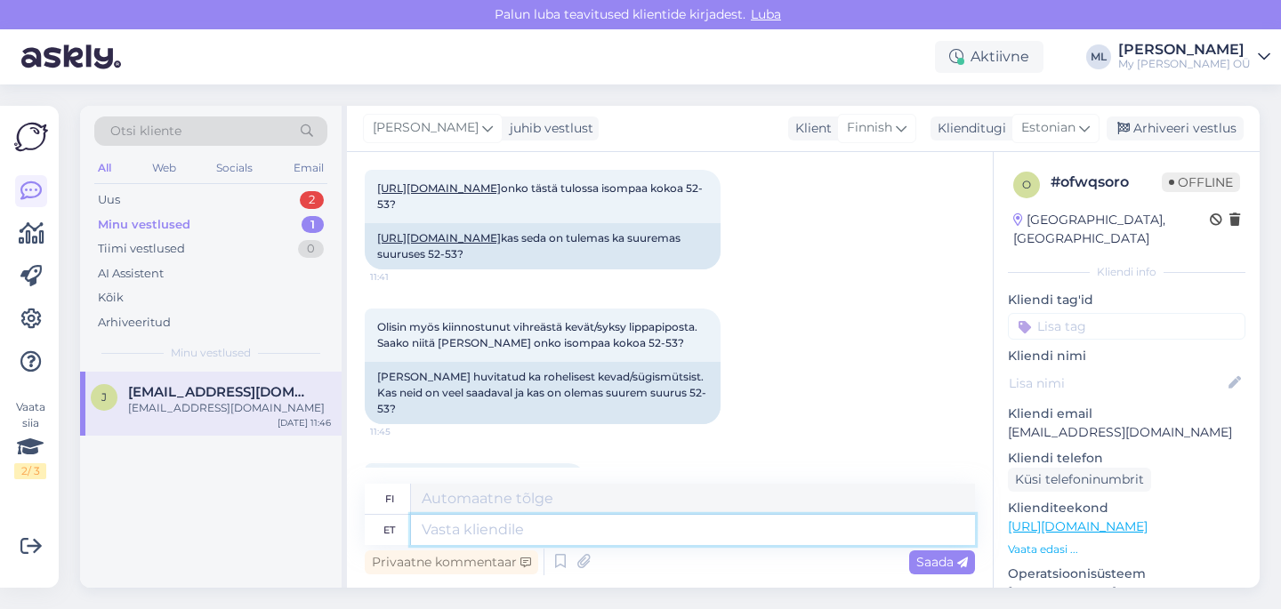
click at [442, 528] on textarea at bounding box center [693, 530] width 564 height 30
click at [437, 528] on textarea at bounding box center [693, 530] width 564 height 30
click at [435, 539] on textarea at bounding box center [693, 530] width 564 height 30
type textarea "Tere!"
type textarea "Hei!"
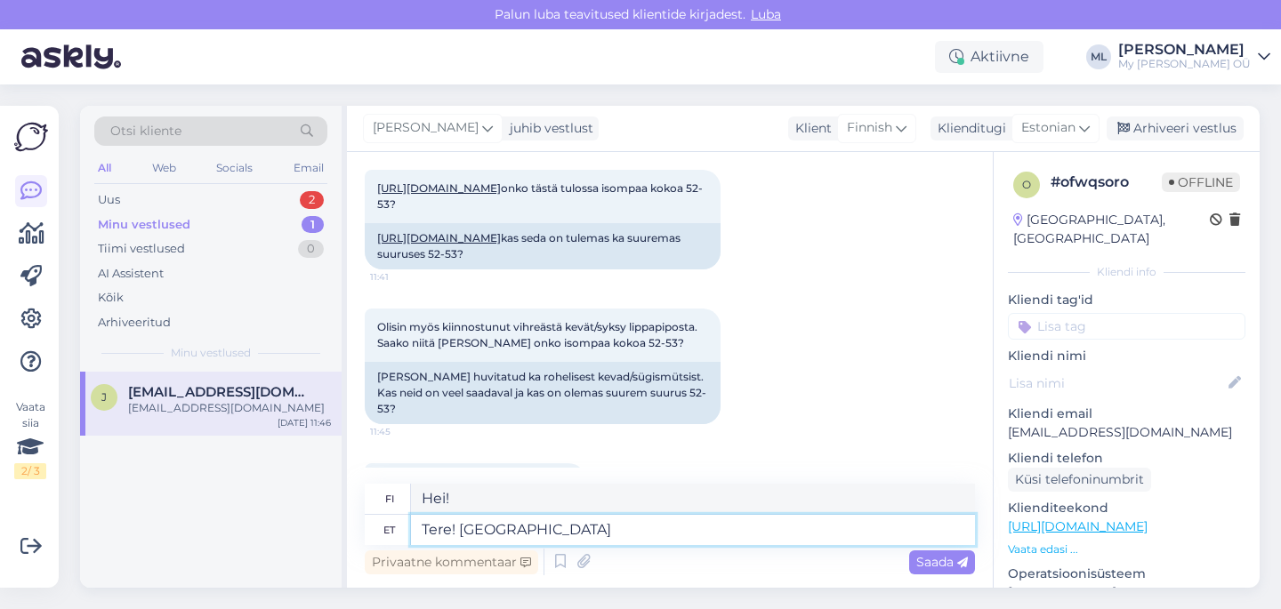
type textarea "Tere! [GEOGRAPHIC_DATA] i"
type textarea "Hei! Tulossa pian"
type textarea "Tere! Tuleb ikka j"
type textarea "Hei! Se on tulossa."
type textarea "Tere! Tuleb ikka juurde, n"
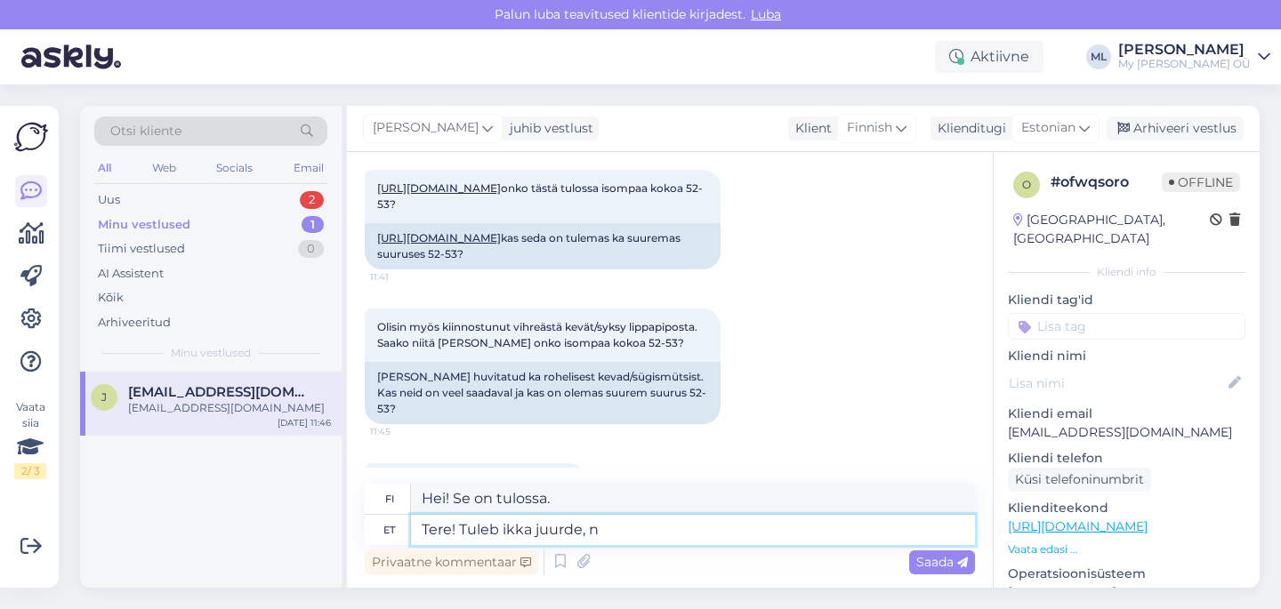
type textarea "Hei! Lisää tulossa,"
type textarea "Tere! Tuleb ikka juurde, nädala"
type textarea "Hei! Lisää tulossa viikoittain"
type textarea "Tere! Tuleb ikka juurde, nädala kuni kah"
type textarea "Hei! Lisää tulossa ensi viikkoon asti"
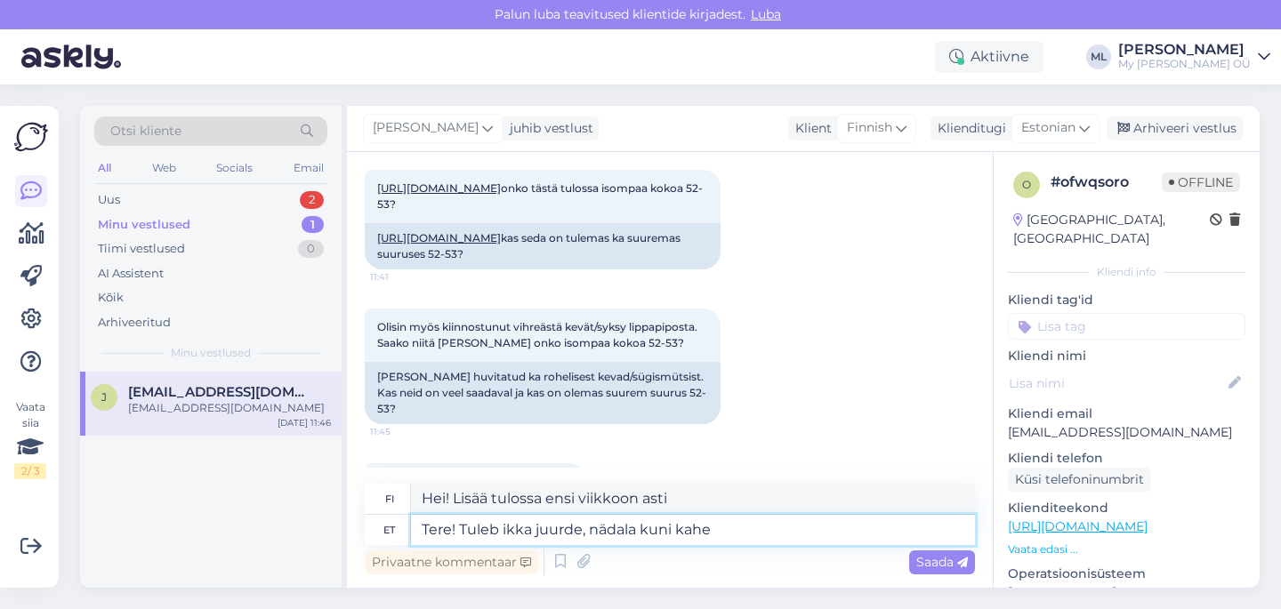
type textarea "Tere! Tuleb ikka juurde, nädala kuni kahe p"
type textarea "Hei! Lisää tulossa, yhden tai kahden viikon päästä"
type textarea "Tere! Tuleb ikka juurde, nädala kuni kahe pärsat."
type textarea "Hei! [PERSON_NAME] viikon tai kahden välein."
type textarea "Tere! Tuleb ikka juurde, nädala kuni kahe pärast."
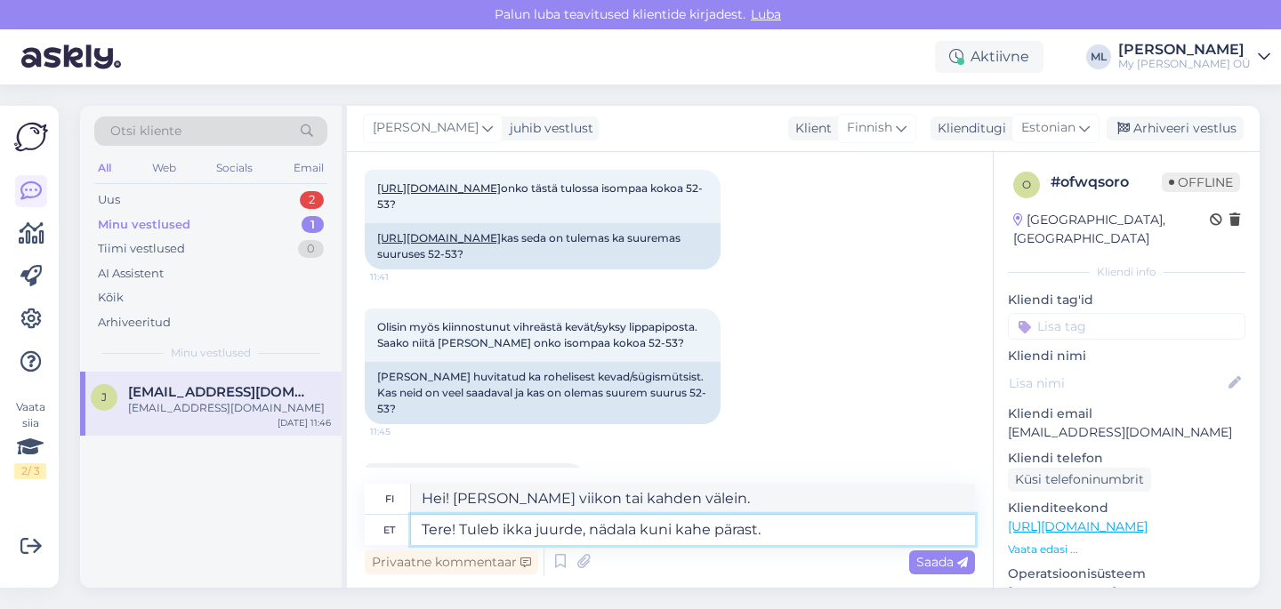
type textarea "Hei! Lisää tulossa viikon tai kahden päästä."
type textarea "Tere! Tuleb ikka juurde, nädala kuni kahe pärast. E-poes o"
type textarea "Hei! Lisää tulossa viikon tai kahden kuluttua. Verkkokaupassa."
type textarea "Tere! Tuleb ikka juurde, nädala kuni kahe pärast. E-poes on ve"
type textarea "Hei! [PERSON_NAME] viikon tai kahden sisällä. Verkkokaupassa on"
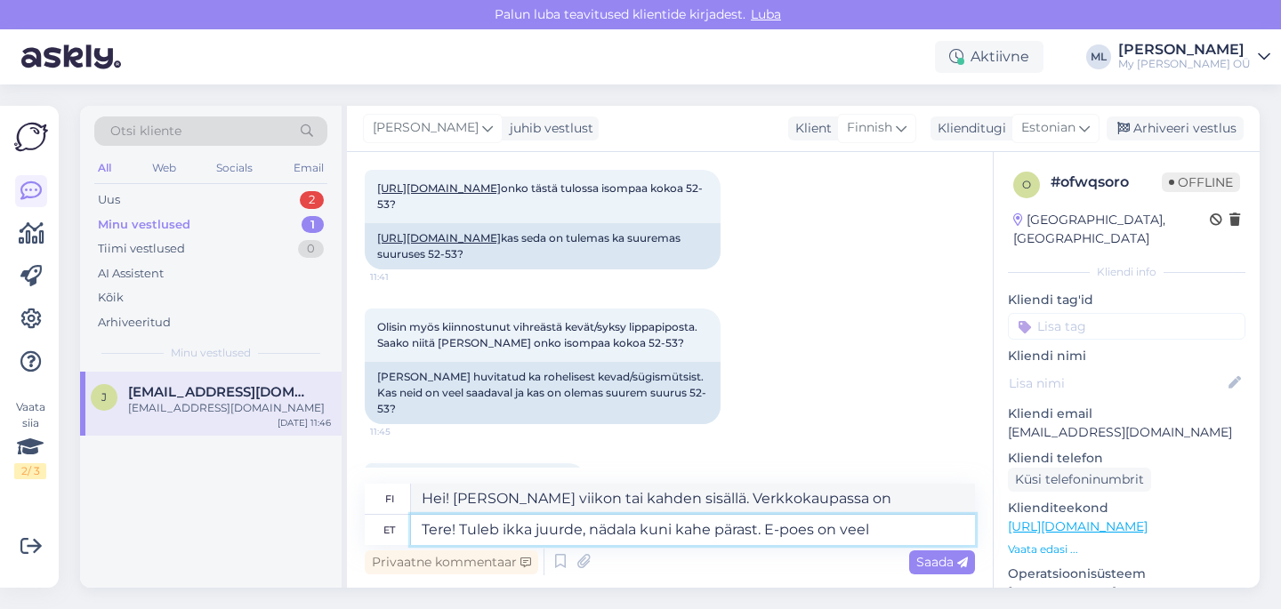
type textarea "Tere! Tuleb ikka juurde, nädala kuni kahe pärast. E-poes on veel"
type textarea "Hei! [PERSON_NAME] viikon tai kahden sisällä. Verkkokaupassa on lisää."
type textarea "Tere! Tuleb ikka juurde, nädala kuni kahe pärast. E-poes on veel olemas"
type textarea "Hei! [PERSON_NAME] viikon tai kahden sisällä. Verkkokaupassa on vielä joitakin …"
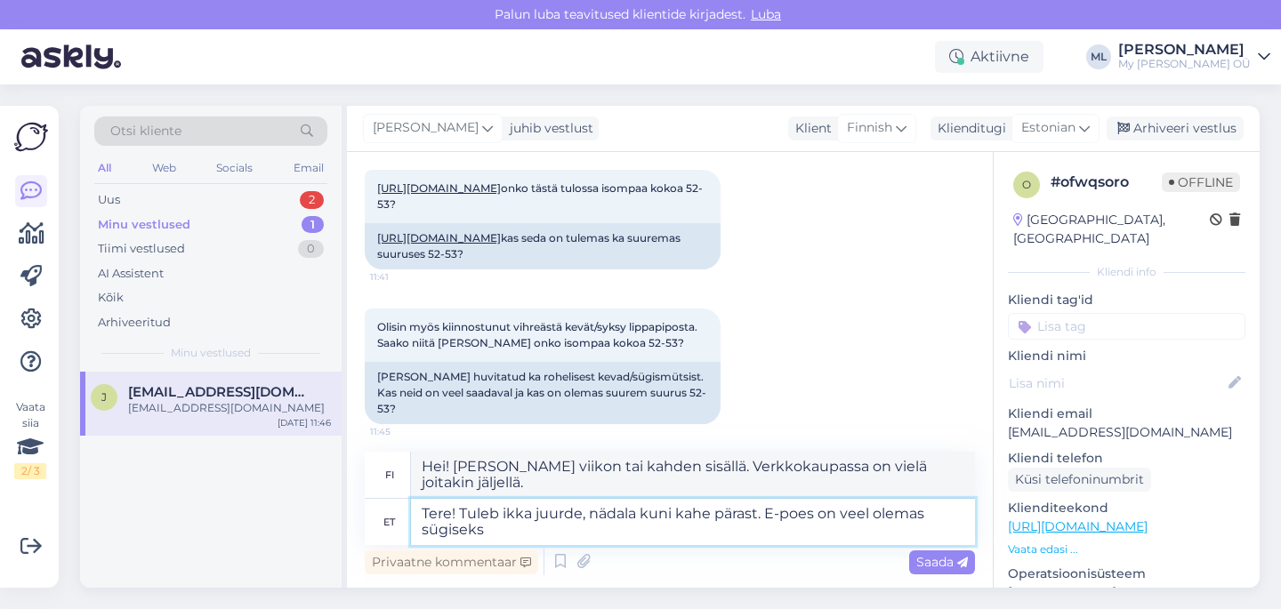
type textarea "Tere! Tuleb ikka juurde, nädala kuni kahe pärast. E-poes on veel olemas sügiseks"
type textarea "Hei! Lisää tulossa viikon tai kahden sisällä. Verkkokaupassa on vielä joitain s…"
type textarea "Tere! Tuleb ikka juurde, nädala kuni kahe pärast. E-poes on veel olemas sügisek…"
type textarea "Hei! Lisää tulossa viikon tai kahden sisällä. Verkkokaupassa on vielä joitakin …"
type textarea "Tere! Tuleb ikka juurde, nädala kuni kahe pärast. E-poes on veel olemas sügisek…"
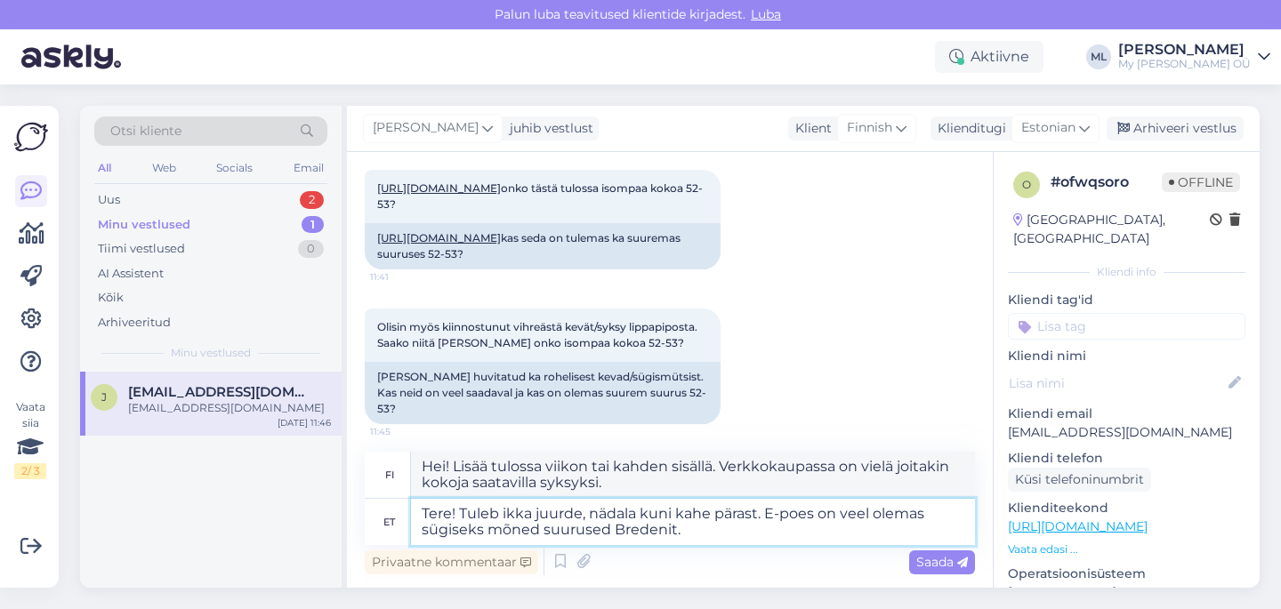
type textarea "Hei! Lisää tulossa viikon tai kahden sisällä. Verkkokaupassa on vielä joitakin …"
type textarea "Tere! Tuleb ikka juurde, nädala kuni kahe pärast. E-poes on veel olemas sügisek…"
type textarea "Hei! [PERSON_NAME] viikon tai kahden kuluttua. Verkkokaupassa on vielä joitakin…"
type textarea "Tere! Tuleb ikka juurde, nädala kuni kahe pärast. E-poes on veel olemas sügisek…"
type textarea "Hei! [PERSON_NAME] viikon tai kahden sisällä. Verkkokaupassa on vielä joitakin …"
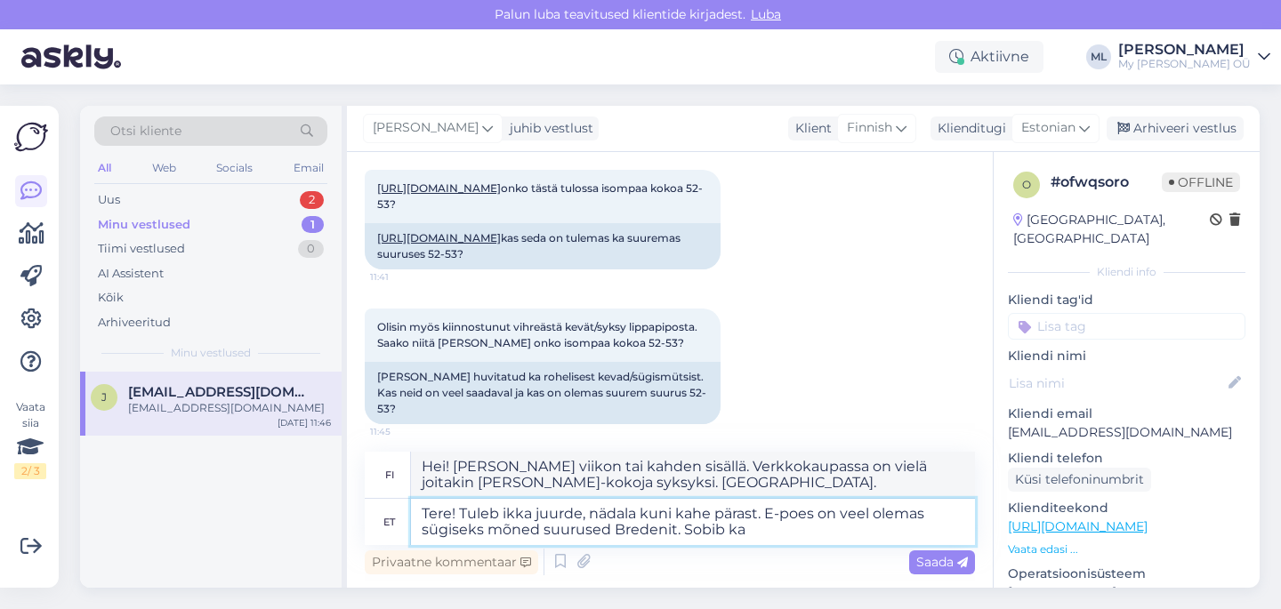
type textarea "Tere! Tuleb ikka juurde, nädala kuni kahe pärast. E-poes on veel olemas sügisek…"
type textarea "Hei! [PERSON_NAME] viikon tai kahden kuluttua. Verkkokaupassa on vielä joitakin…"
type textarea "Tere! Tuleb ikka juurde, nädala kuni kahe pärast. E-poes on veel olemas sügisek…"
type textarea "Hei! Lisää tulossa viikon tai kahden kuluttua. Verkkokaupassa on vielä joitakin…"
type textarea "Tere! Tuleb ikka juurde, nädala kuni kahe pärast. E-poes on veel olemas sügisek…"
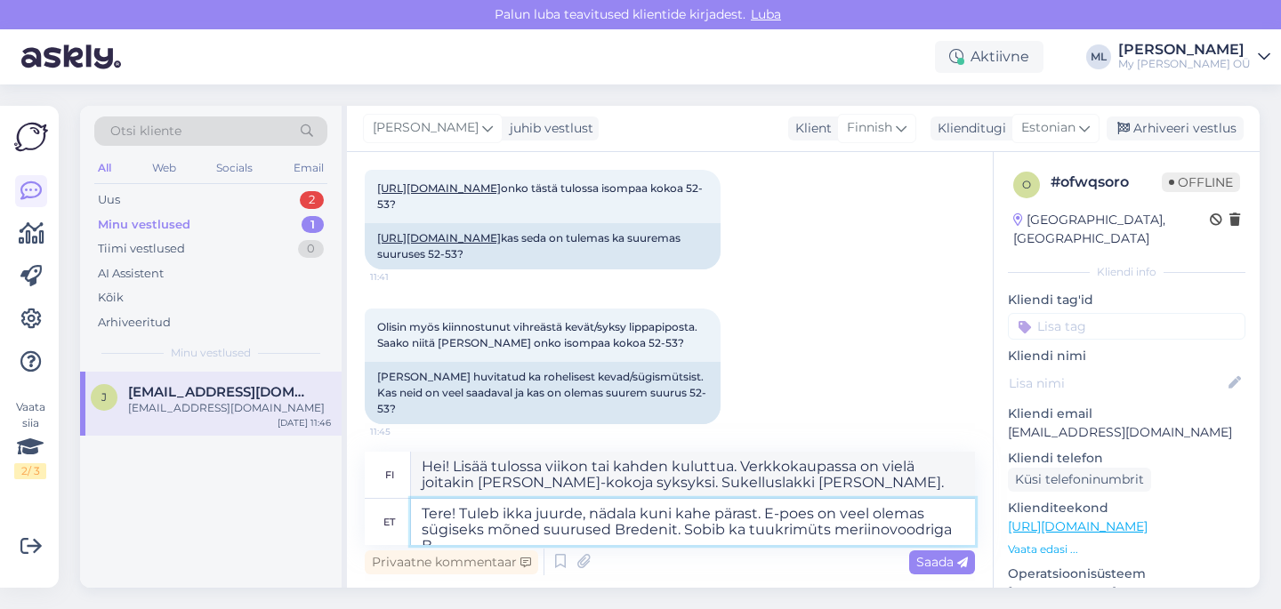
type textarea "Hei! Lisää tulossa viikon tai kahden kuluttua. Verkkokaupassa on vielä joitakin…"
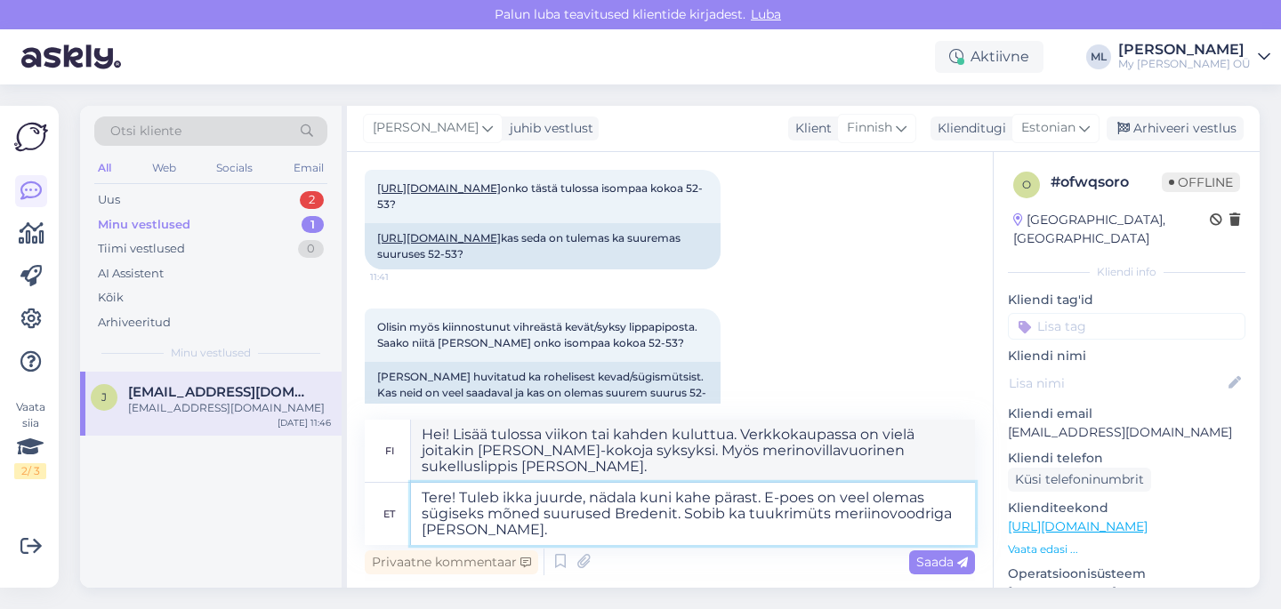
type textarea "Tere! Tuleb ikka juurde, nädala kuni kahe pärast. E-poes on veel olemas sügisek…"
type textarea "Hei! Lisää tulossa viikon tai kahden kuluttua. Verkkokaupassa on vielä joitakin…"
type textarea "Tere! Tuleb ikka juurde, nädala kuni kahe pärast. E-poes on veel olemas sügisek…"
type textarea "Hei! [PERSON_NAME] viikon tai kahden kuluttua. Verkkokaupassa on vielä joitakin…"
type textarea "Tere! Tuleb ikka juurde, nädala kuni kahe pärast. E-poes on veel olemas sügisek…"
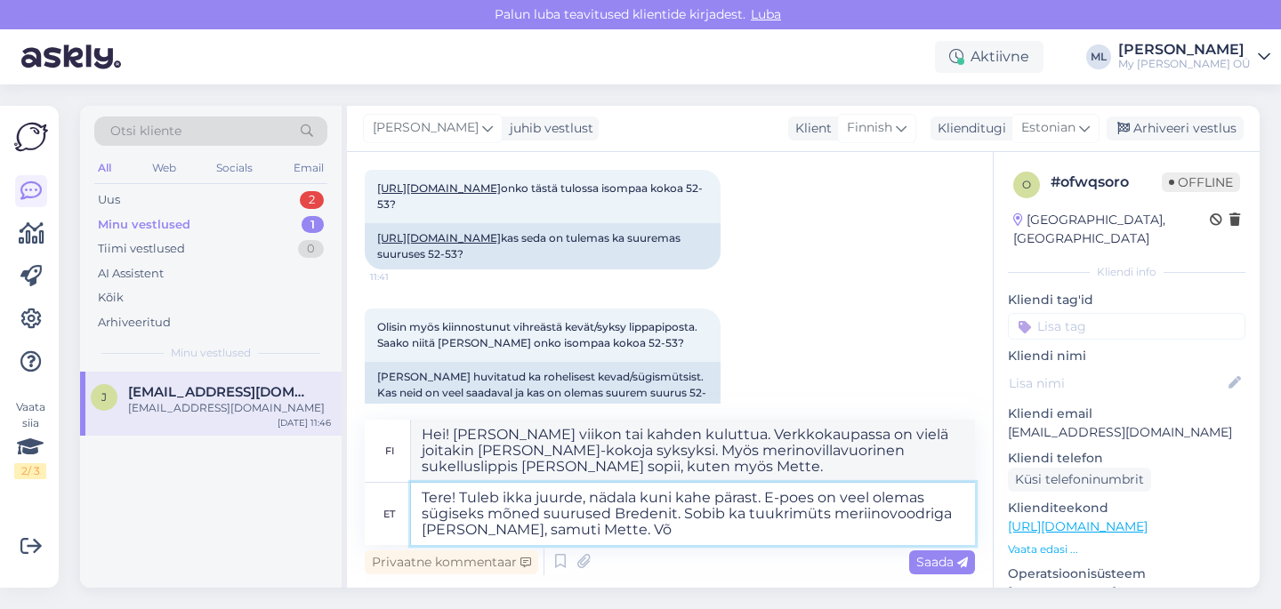
type textarea "Hei! Lisää tulossa viikon tai kahden kuluttua. Verkkokaupassa on vielä joitakin…"
click at [502, 498] on textarea "Tere! Tuleb ikka juurde, nädala kuni kahe pärast. E-poes on veel olemas sügisek…" at bounding box center [693, 514] width 564 height 62
click at [535, 497] on textarea "Tere! Tuleb ikka juurde, nädala kuni kahe pärast. E-poes on veel olemas sügisek…" at bounding box center [693, 514] width 564 height 62
type textarea "Tere! Tuleb ikka talveks juurde, nädala kuni kahe pärast. E-poes on veel olemas…"
click at [541, 499] on textarea "Tere! Tuleb ikka talveks juurde, nädala kuni kahe pärast. E-poes on veel olemas…" at bounding box center [693, 514] width 564 height 62
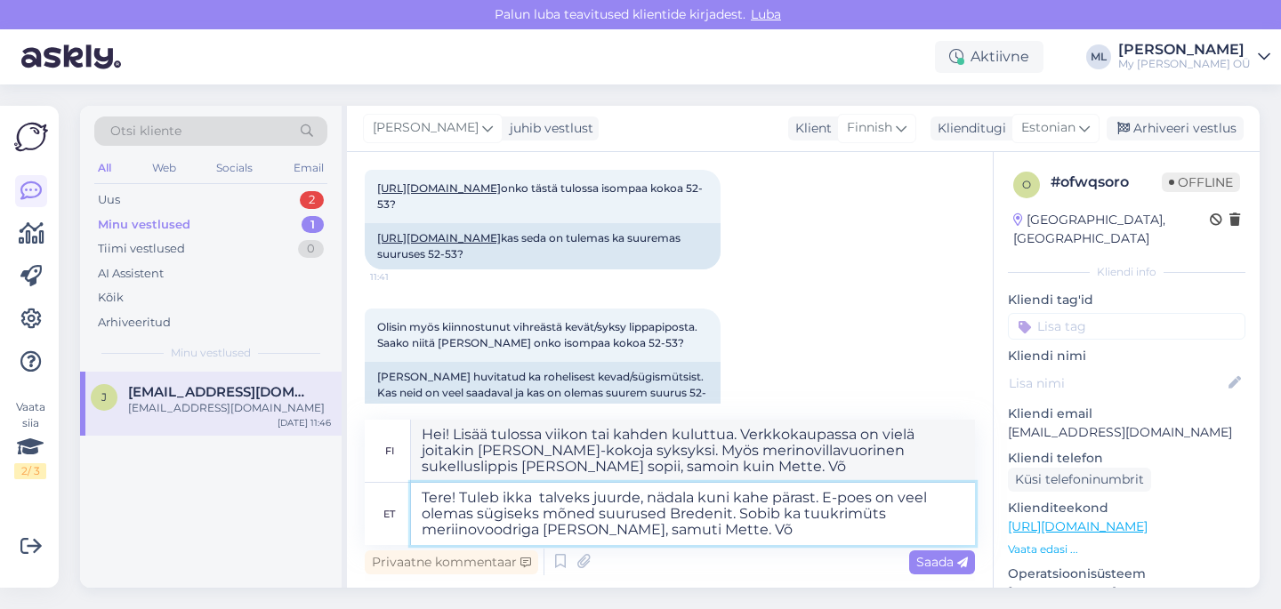
type textarea "Hei! Se on saatavilla talveksi, viikon tai kahden kuluttua. Verkkokaupassa on v…"
click at [722, 533] on textarea "Tere! Tuleb ikka talveks juurde, nädala kuni kahe pärast. E-poes on veel olemas…" at bounding box center [693, 514] width 564 height 62
type textarea "Tere! Tuleb ikka talveks juurde, nädala kuni kahe pärast. E-poes on veel olemas…"
type textarea "Hei! Se on saatavilla talveksi, viikon tai kahden kuluttua. Verkkokaupassa on v…"
type textarea "Tere! Tuleb ikka talveks juurde, nädala kuni kahe pärast. E-poes on veel olemas…"
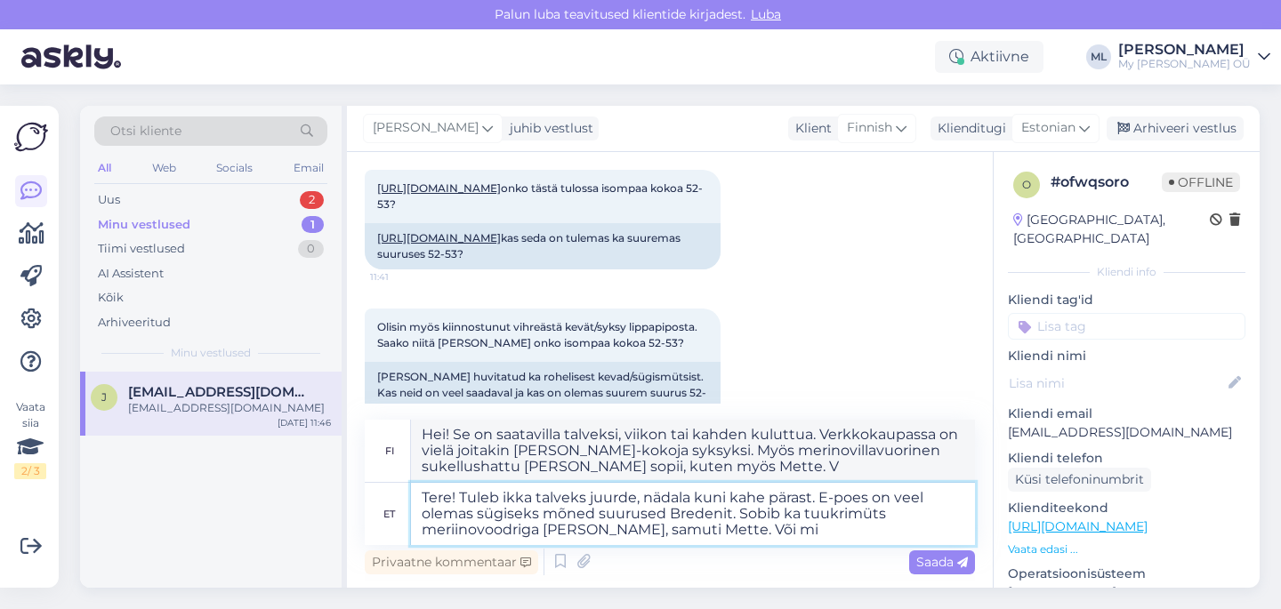
type textarea "Hei! Se on saatavilla talveksi viikon tai kahden kuluttua. Verkkokaupassa on vi…"
type textarea "Tere! Tuleb ikka talveks juurde, nädala kuni kahe pärast. E-poes on veel olemas…"
type textarea "Hei! Se on saatavilla talveksi viikon tai kahden kuluttua. Verkkokaupassa on vi…"
type textarea "Tere! Tuleb ikka talveks juurde, nädala kuni kahe pärast. E-poes on veel olemas…"
type textarea "Hei! Se tulee saataville talveksi, viikon tai kahden päästä. Verkkokaupassa on …"
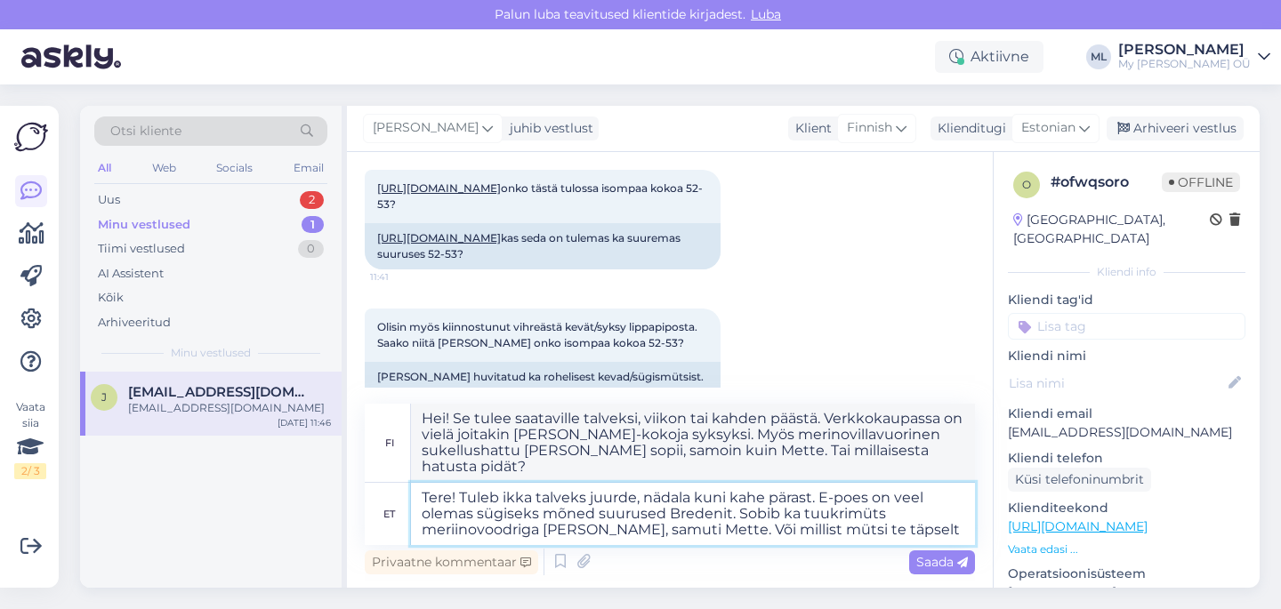
type textarea "Tere! Tuleb ikka talveks juurde, nädala kuni kahe pärast. E-poes on veel olemas…"
type textarea "Hei! Se tulee saataville talveksi, viikon tai kahden päästä. Verkkokaupassa on …"
type textarea "Tere! Tuleb ikka talveks juurde, nädala kuni kahe pärast. E-poes on veel olemas…"
type textarea "Hei! Se on saatavilla talveksi, viikon tai kahden kuluttua. Verkkokaupassa on v…"
type textarea "Tere! Tuleb ikka talveks juurde, nädala kuni kahe pärast. E-poes on veel olemas…"
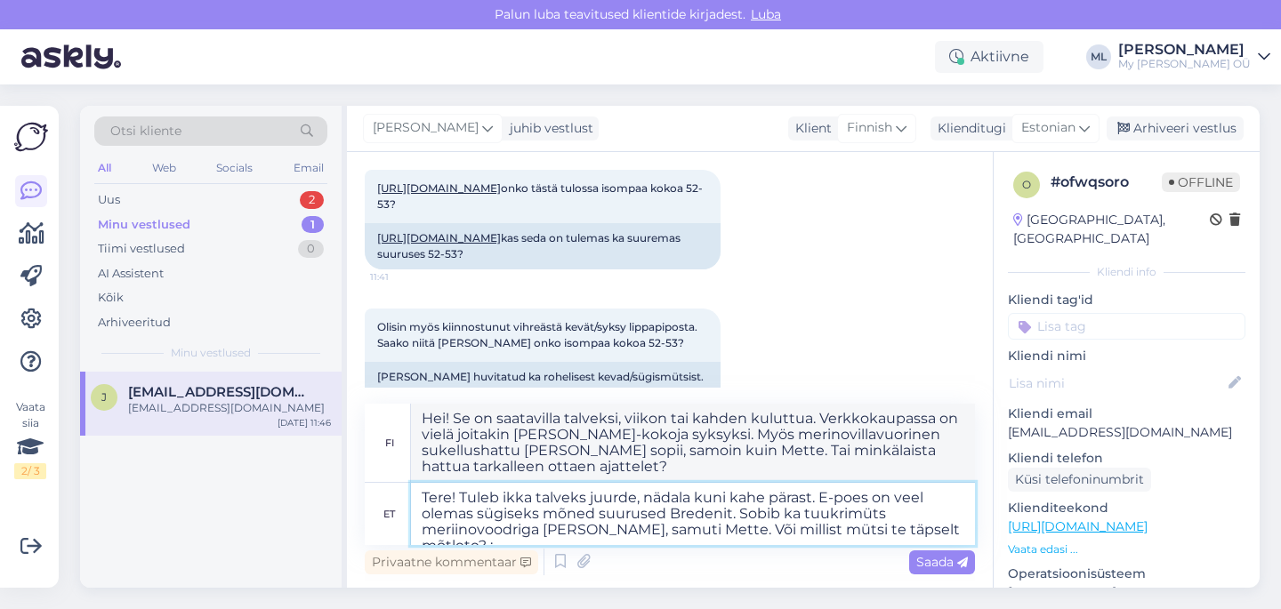
type textarea "Hei! Se tulee saataville talveksi, viikon tai kahden päästä. Verkkokaupassa on …"
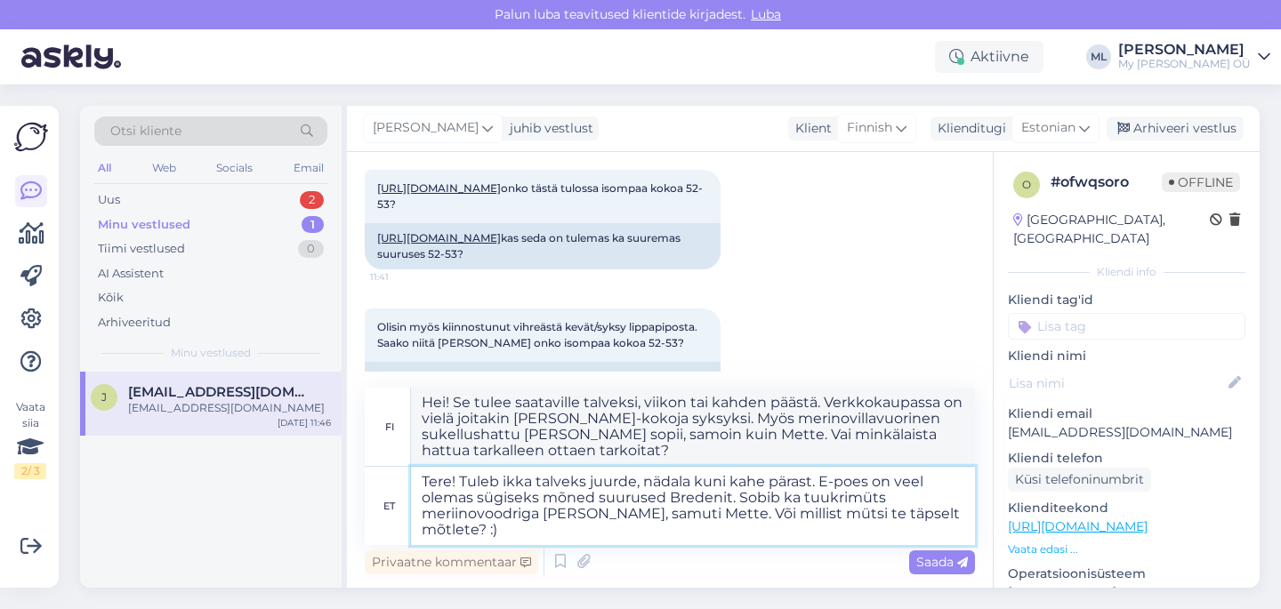
type textarea "Tere! Tuleb ikka talveks juurde, nädala kuni kahe pärast. E-poes on veel olemas…"
type textarea "Hei! Se tulee saataville talveksi, viikon tai kahden päästä. Verkkokaupassa on …"
type textarea "Tere! Tuleb ikka talveks juurde, nädala kuni kahe pärast. E-poes on veel olemas…"
click at [938, 572] on div "Saada" at bounding box center [942, 563] width 66 height 24
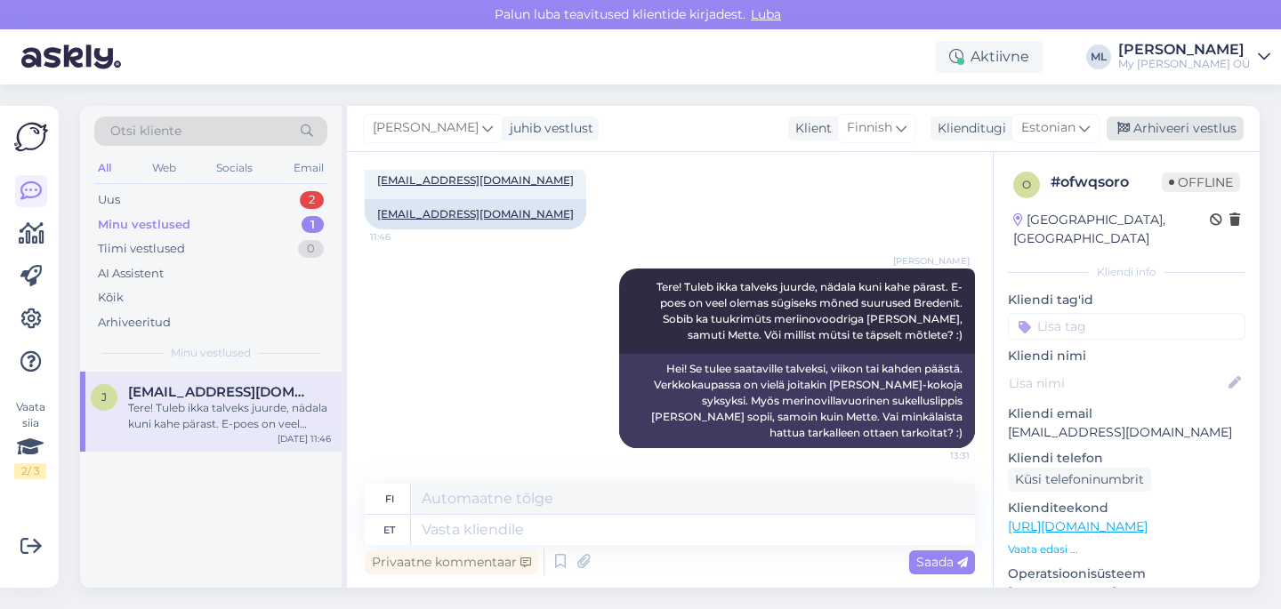
click at [1191, 126] on div "Arhiveeri vestlus" at bounding box center [1174, 129] width 137 height 24
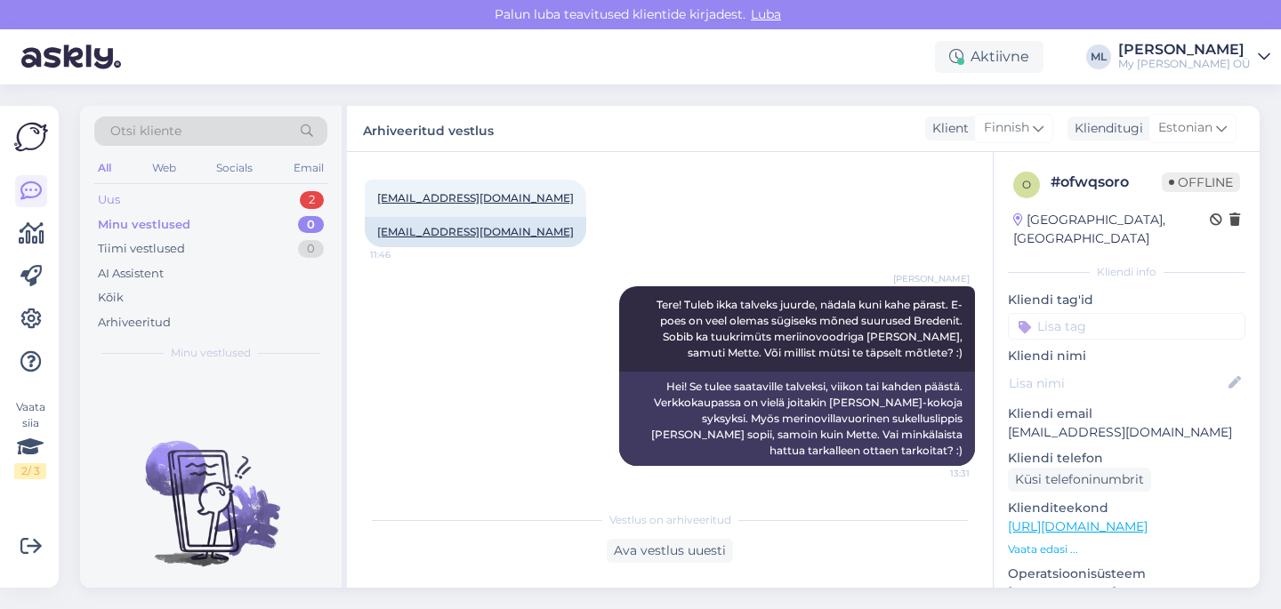
click at [253, 188] on div "Uus 2" at bounding box center [210, 200] width 233 height 25
